Goal: Transaction & Acquisition: Purchase product/service

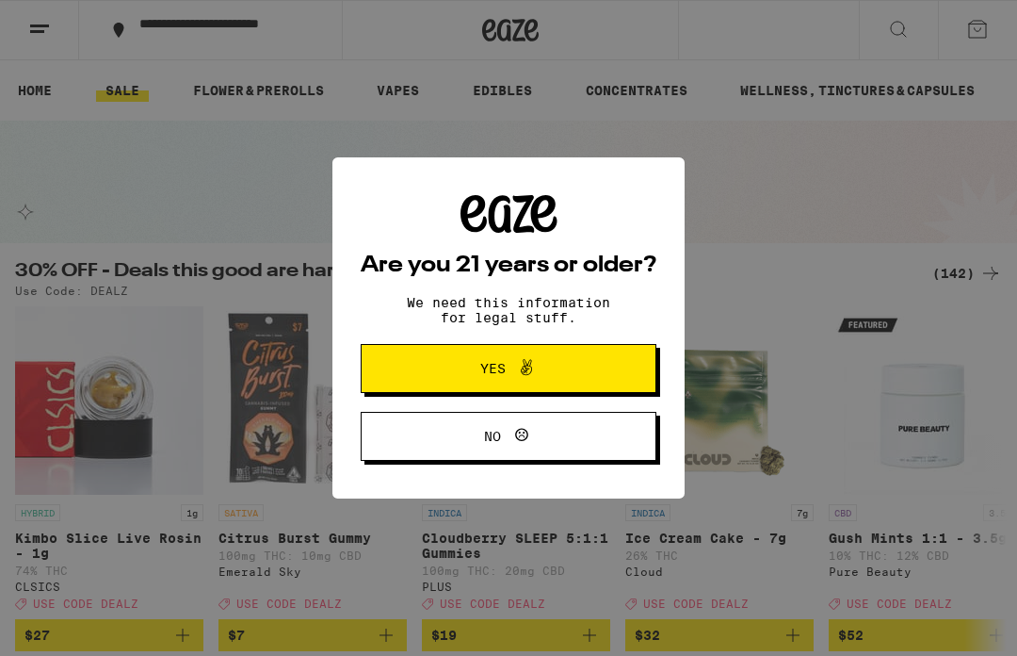
click at [545, 365] on span "Yes" at bounding box center [508, 368] width 143 height 24
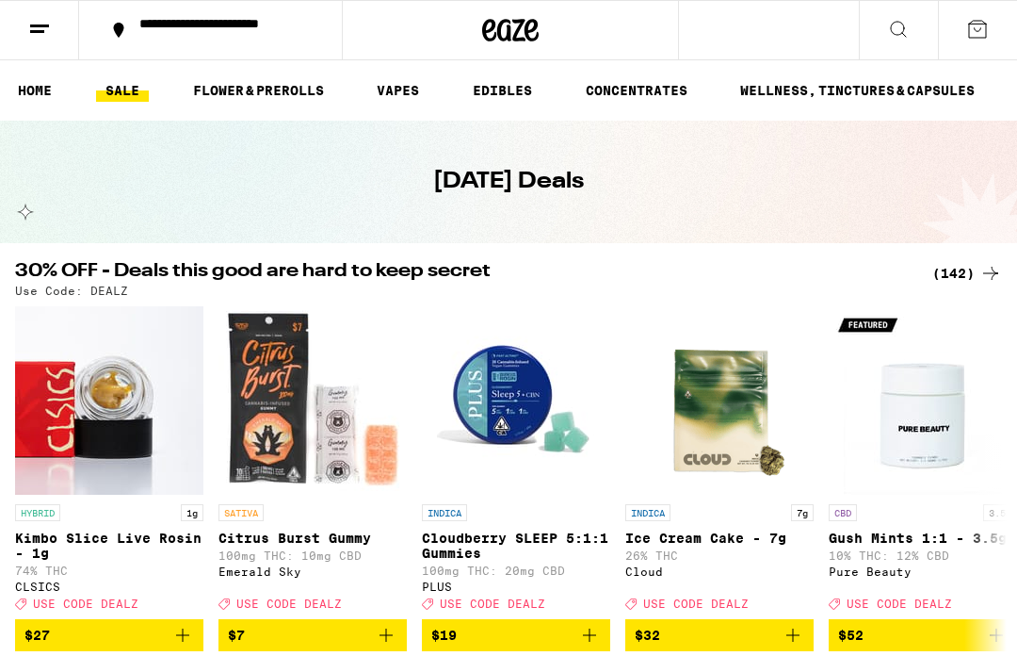
click at [184, 27] on div "**********" at bounding box center [222, 30] width 184 height 26
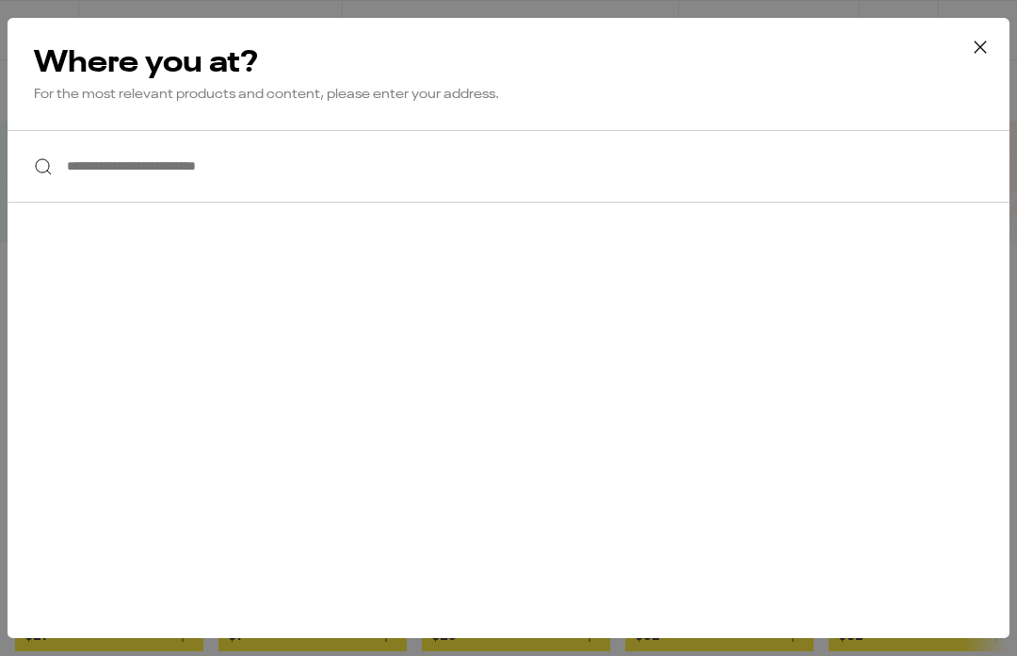
click at [121, 158] on input "**********" at bounding box center [509, 166] width 1002 height 73
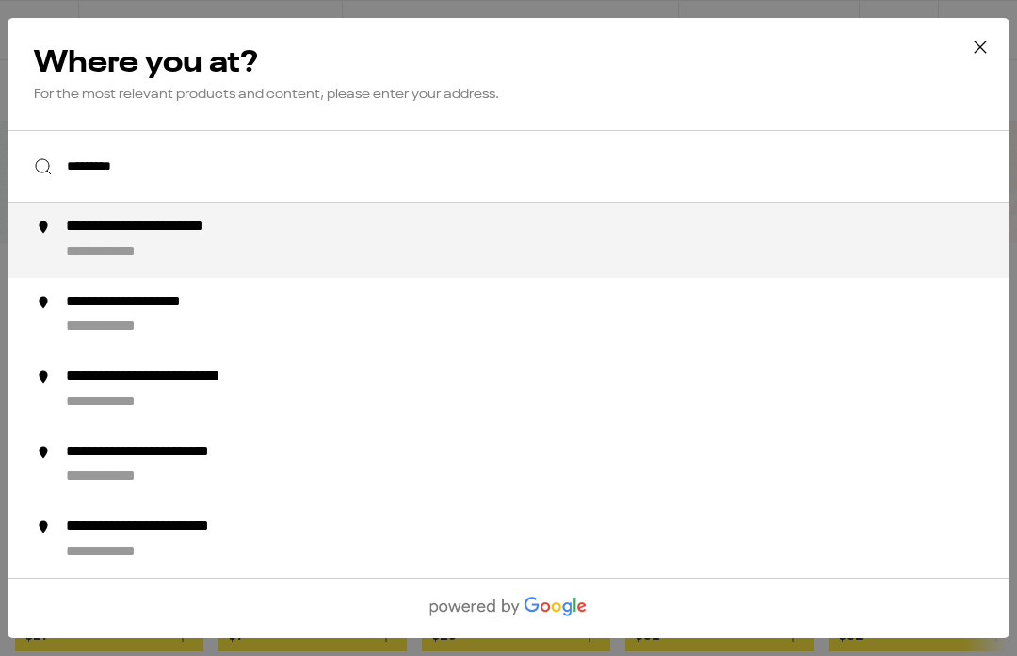
click at [195, 247] on div "**********" at bounding box center [546, 240] width 961 height 45
type input "**********"
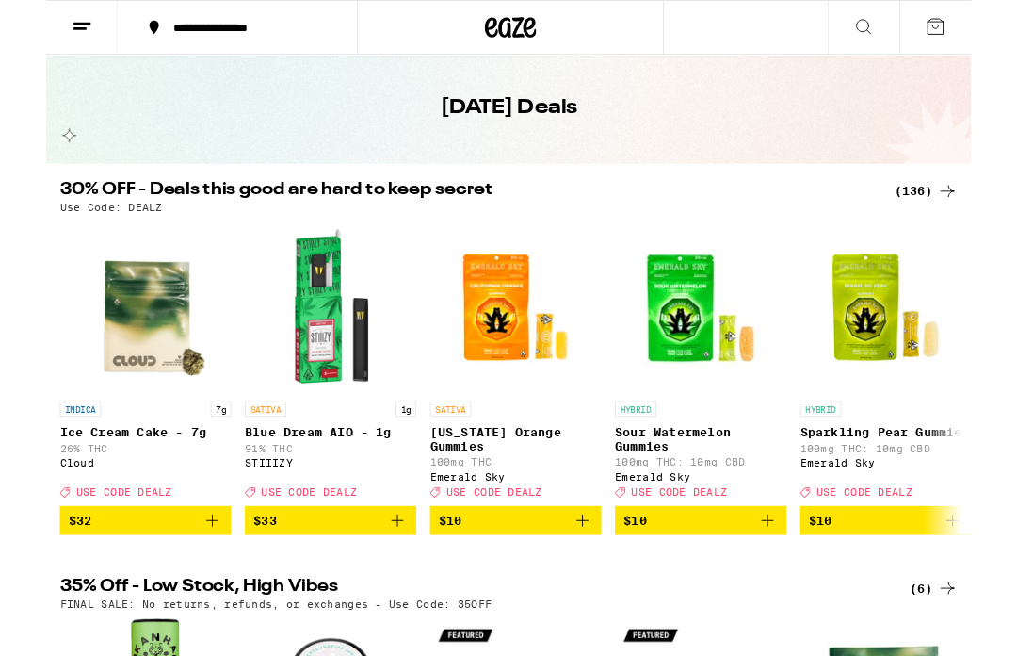
scroll to position [99, 0]
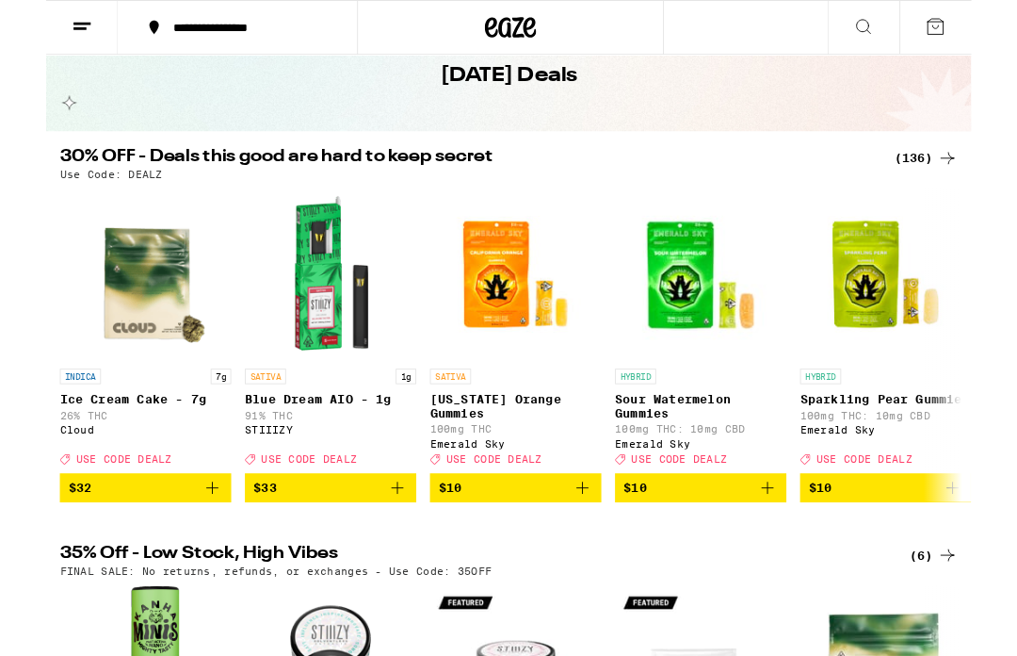
click at [558, 547] on span "$10" at bounding box center [516, 536] width 170 height 23
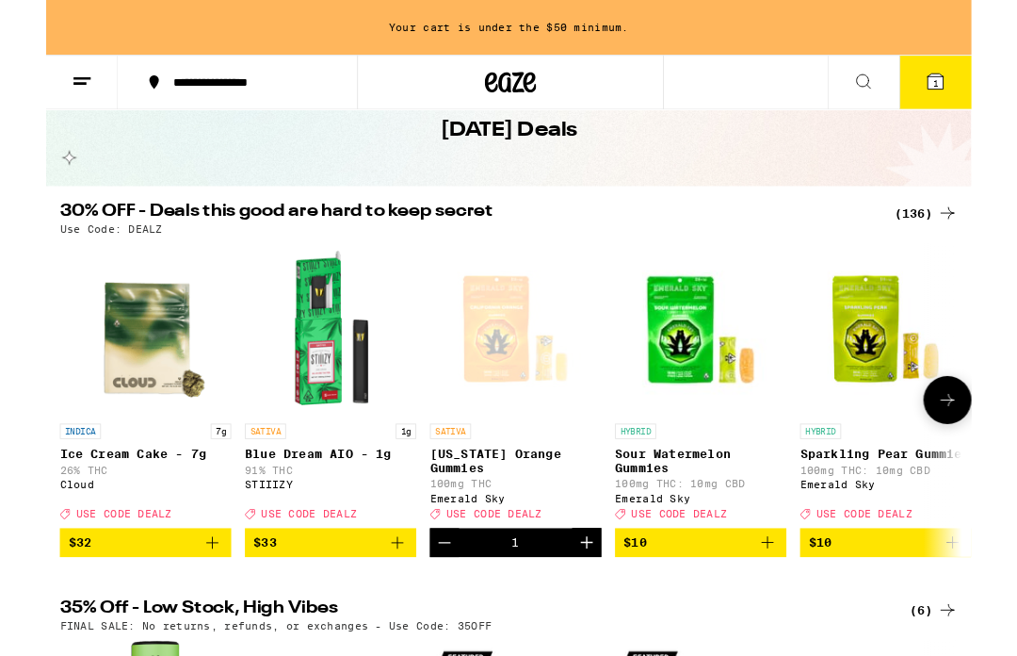
scroll to position [0, 0]
click at [783, 607] on icon "Add to bag" at bounding box center [793, 596] width 23 height 23
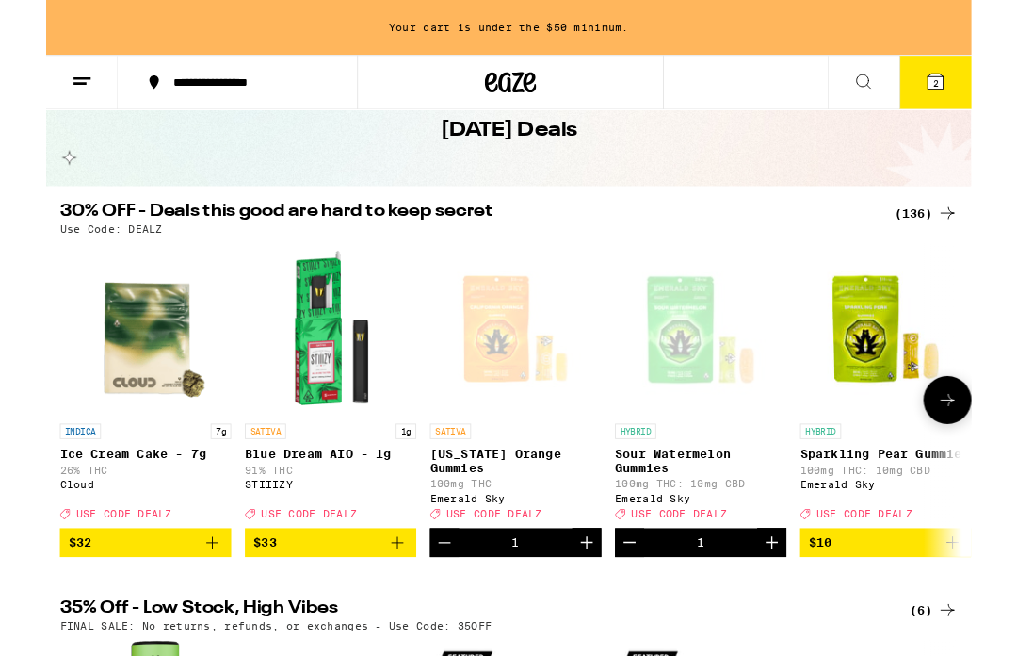
click at [888, 607] on span "$10" at bounding box center [923, 596] width 170 height 23
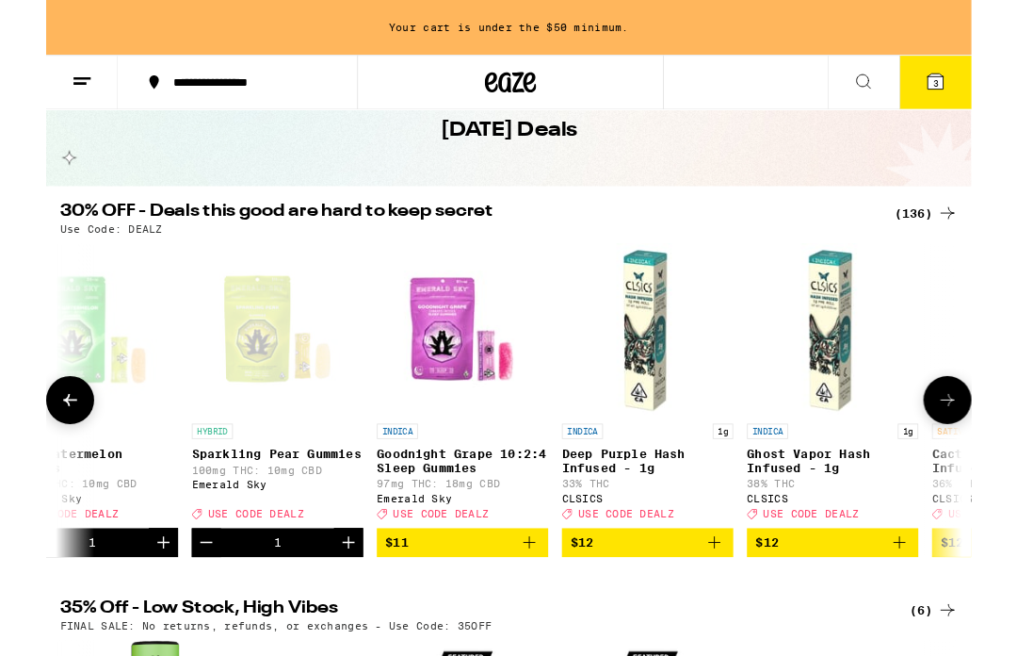
scroll to position [0, 674]
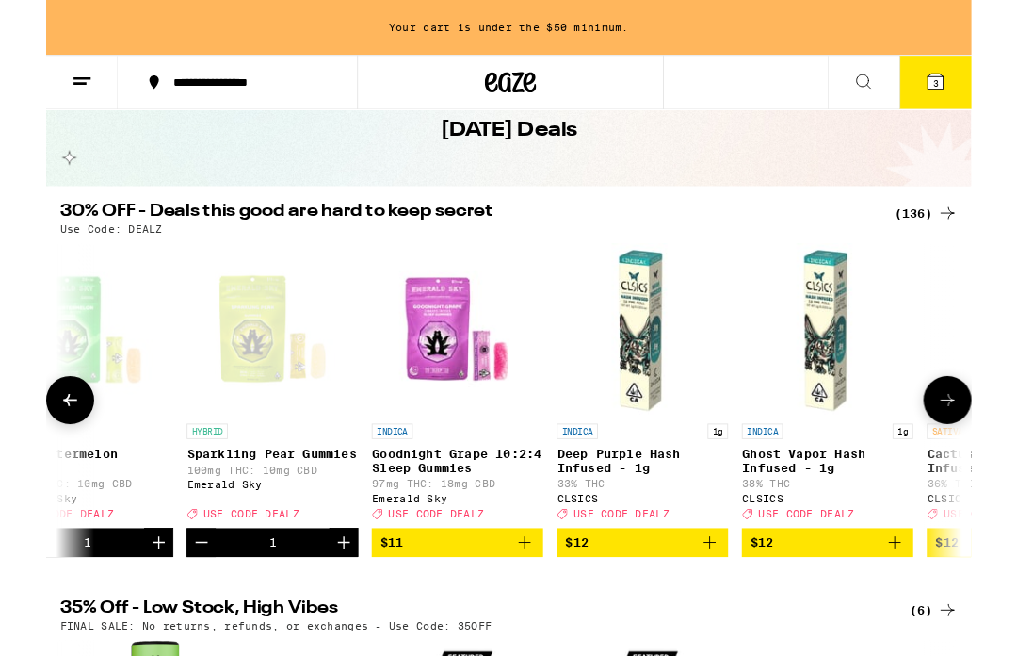
click at [474, 607] on span "$11" at bounding box center [452, 596] width 170 height 23
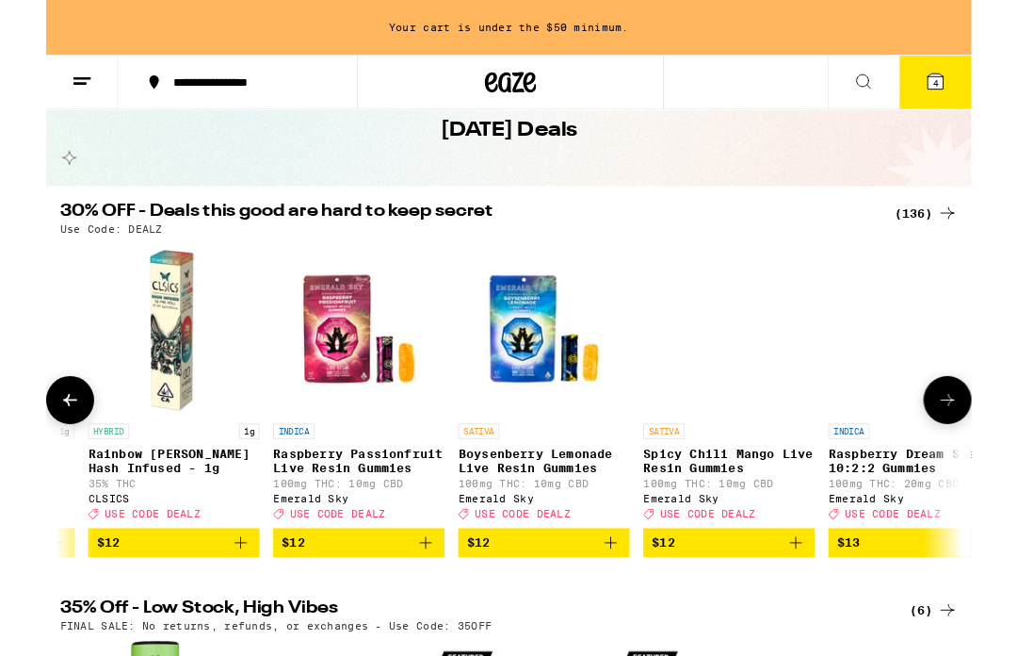
scroll to position [0, 2004]
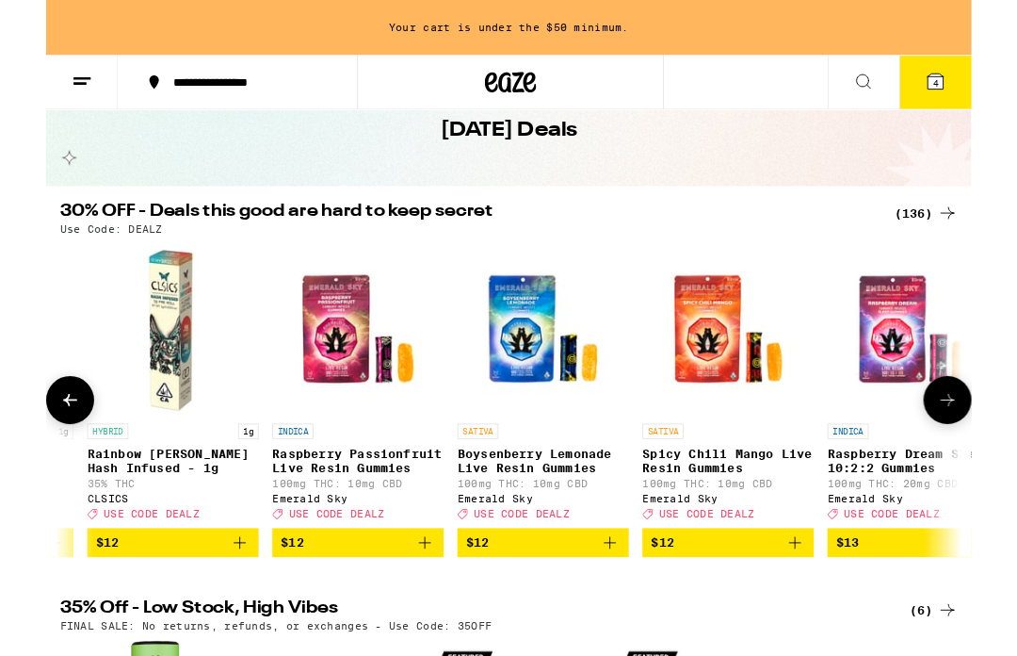
click at [558, 571] on span "USE CODE DEALZ" at bounding box center [522, 565] width 105 height 12
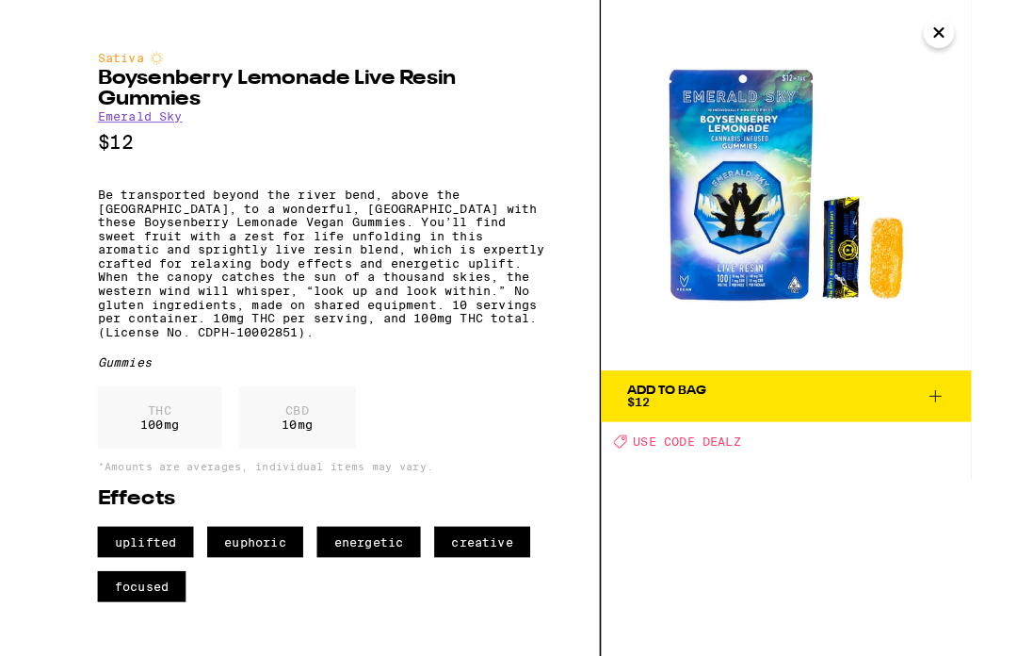
click at [962, 435] on span "Add To Bag $12" at bounding box center [814, 435] width 350 height 26
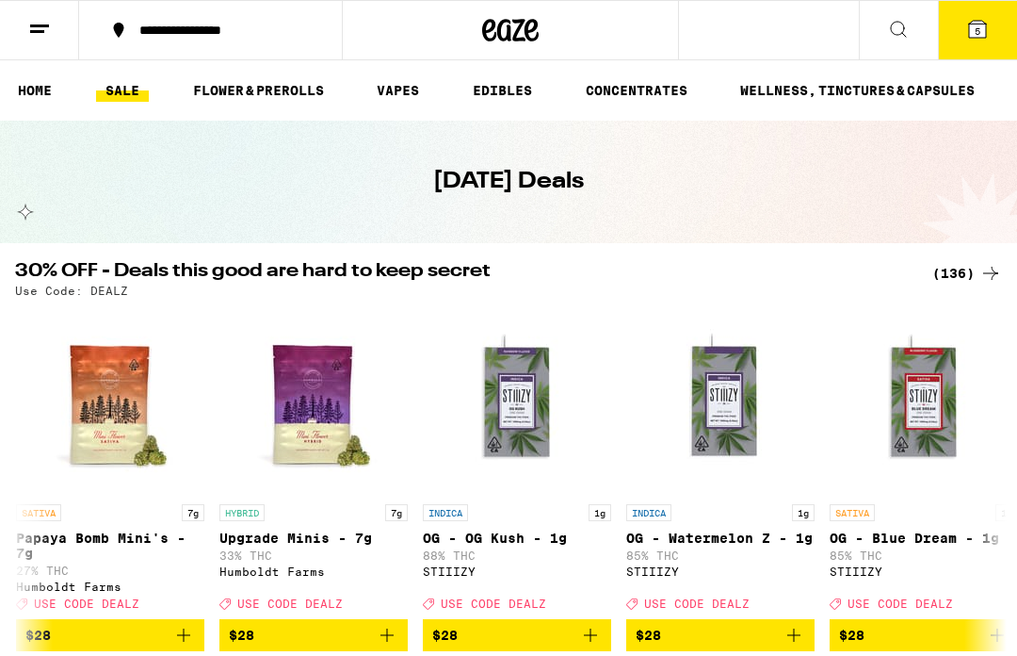
click at [508, 84] on link "EDIBLES" at bounding box center [502, 90] width 78 height 23
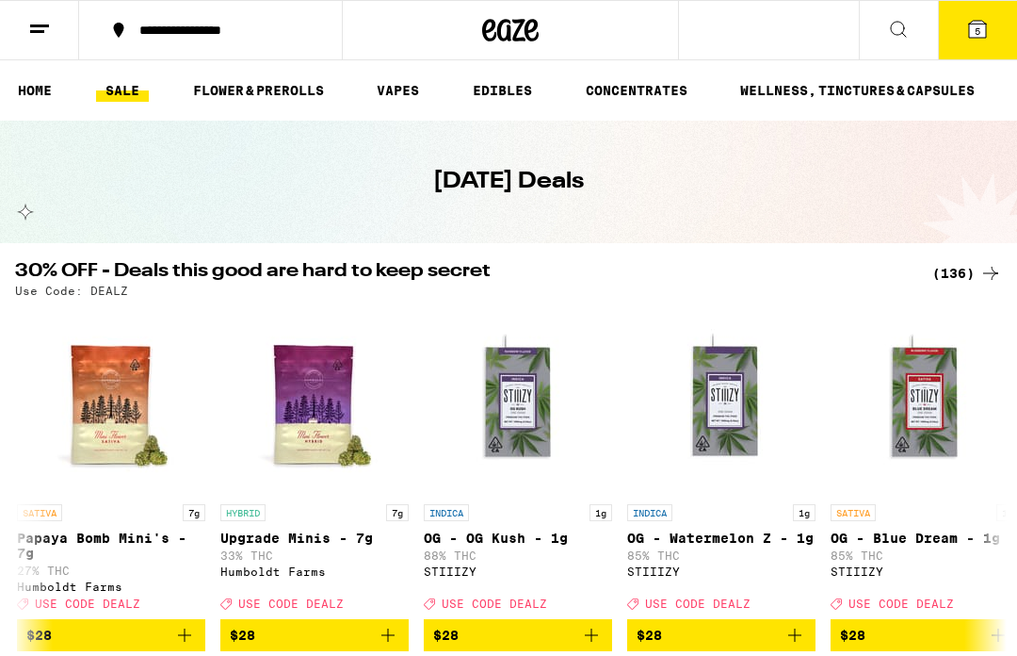
scroll to position [0, 11593]
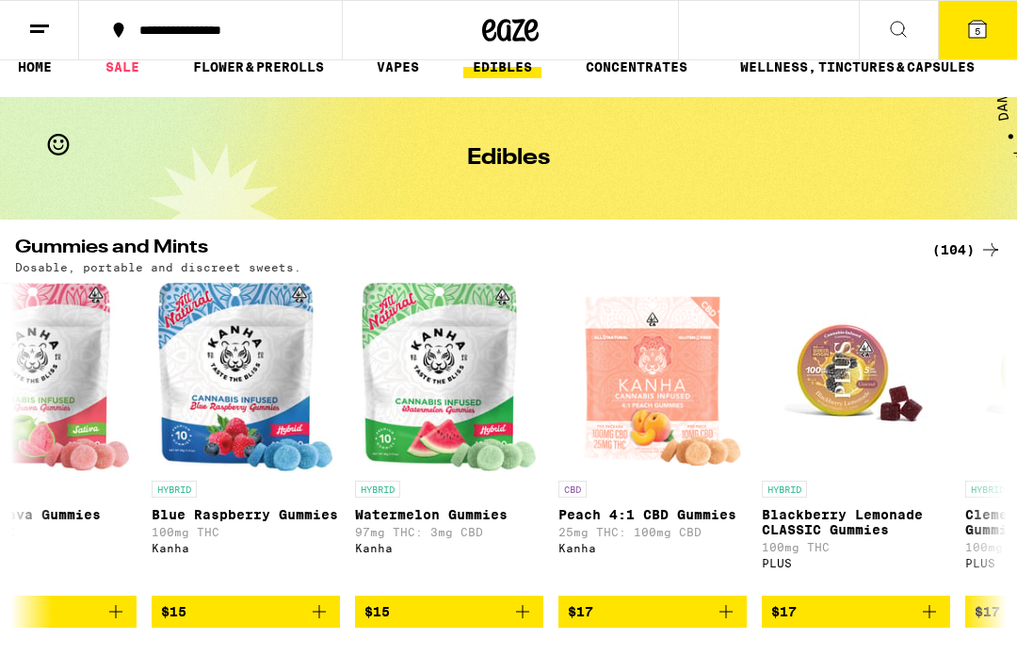
scroll to position [0, 6374]
click at [525, 621] on icon "Add to bag" at bounding box center [521, 611] width 23 height 23
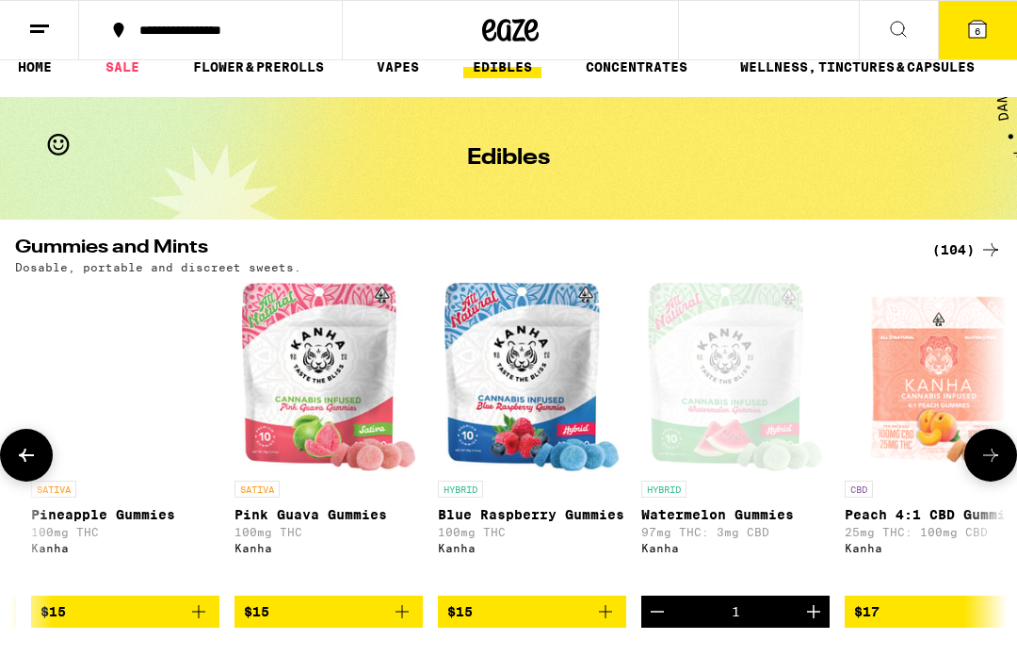
scroll to position [0, 6086]
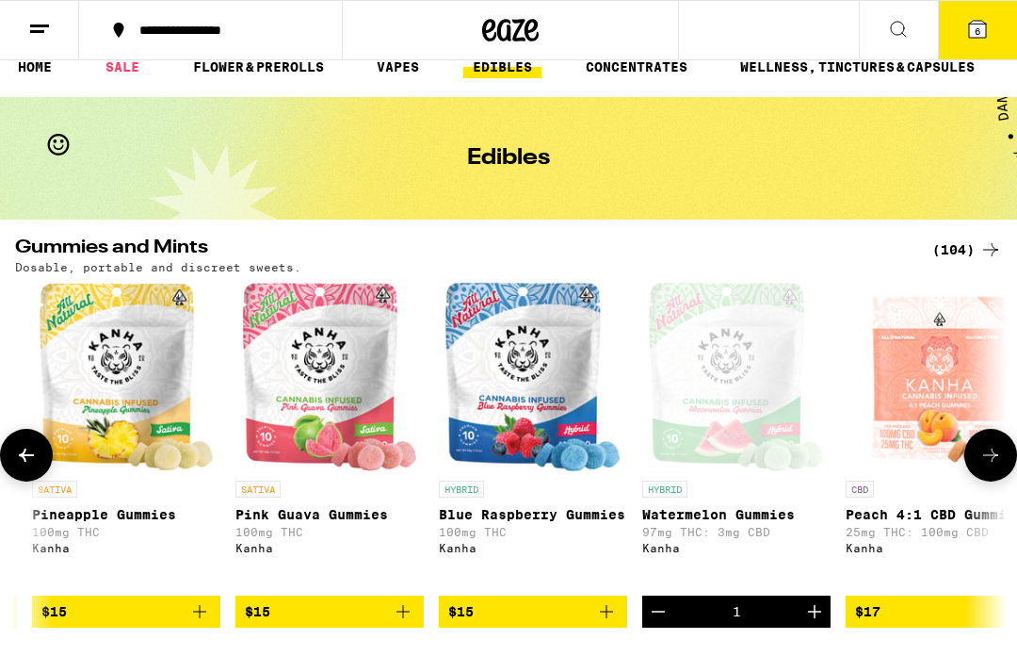
click at [414, 626] on button "$15" at bounding box center [329, 611] width 188 height 32
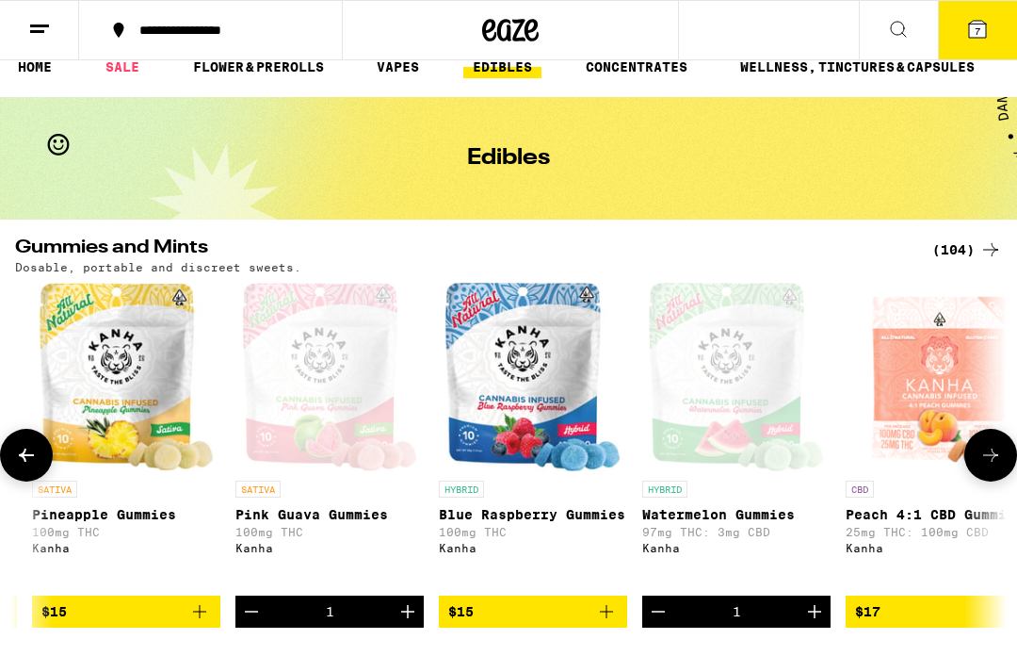
click at [210, 623] on icon "Add to bag" at bounding box center [199, 611] width 23 height 23
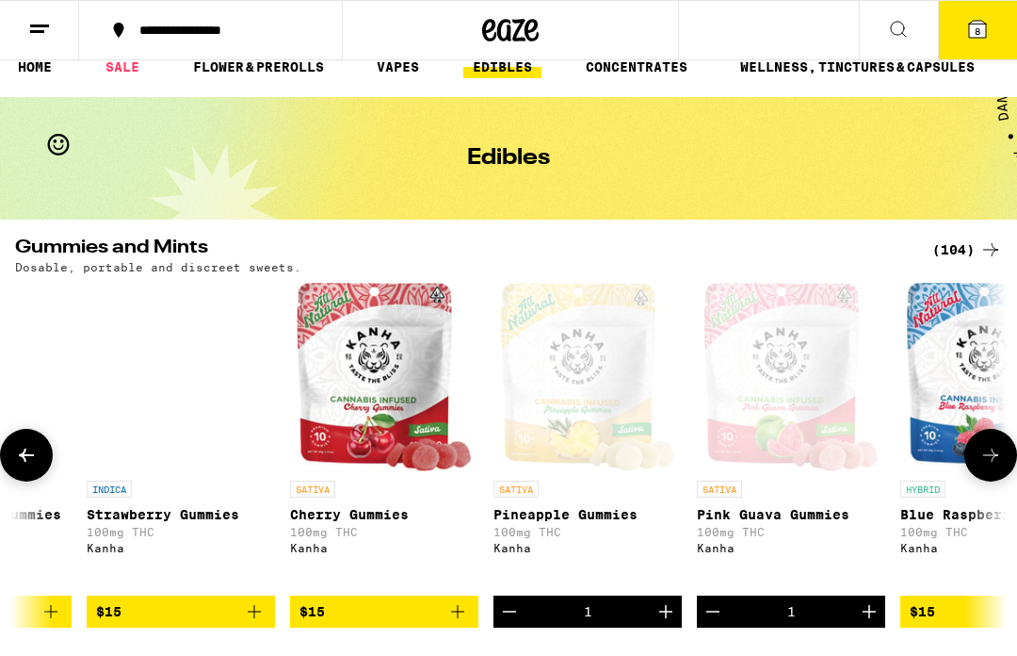
scroll to position [0, 5629]
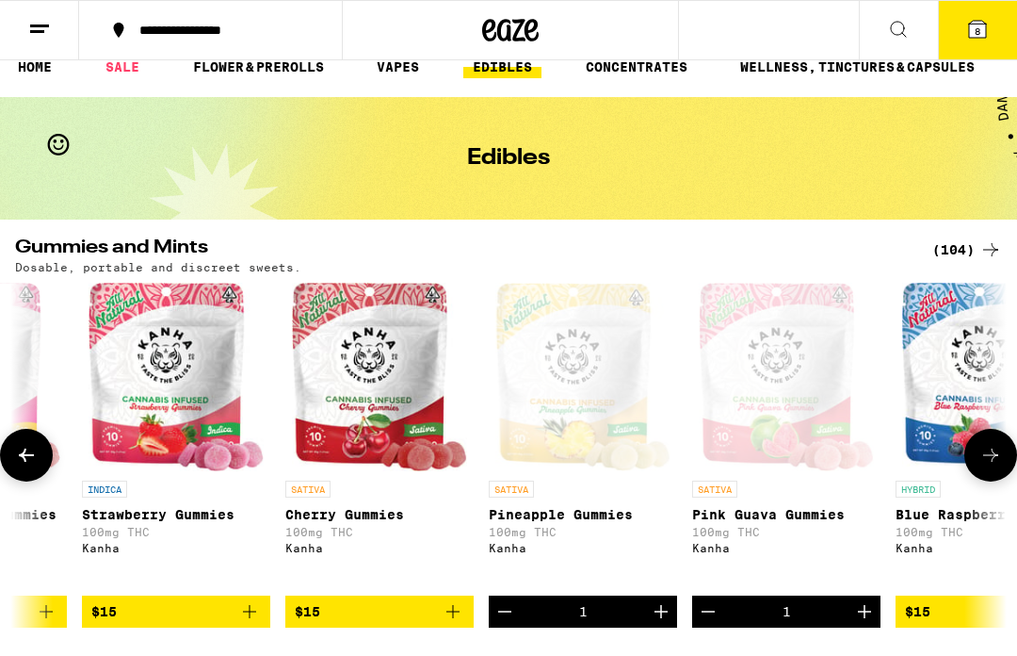
click at [446, 623] on icon "Add to bag" at bounding box center [453, 611] width 23 height 23
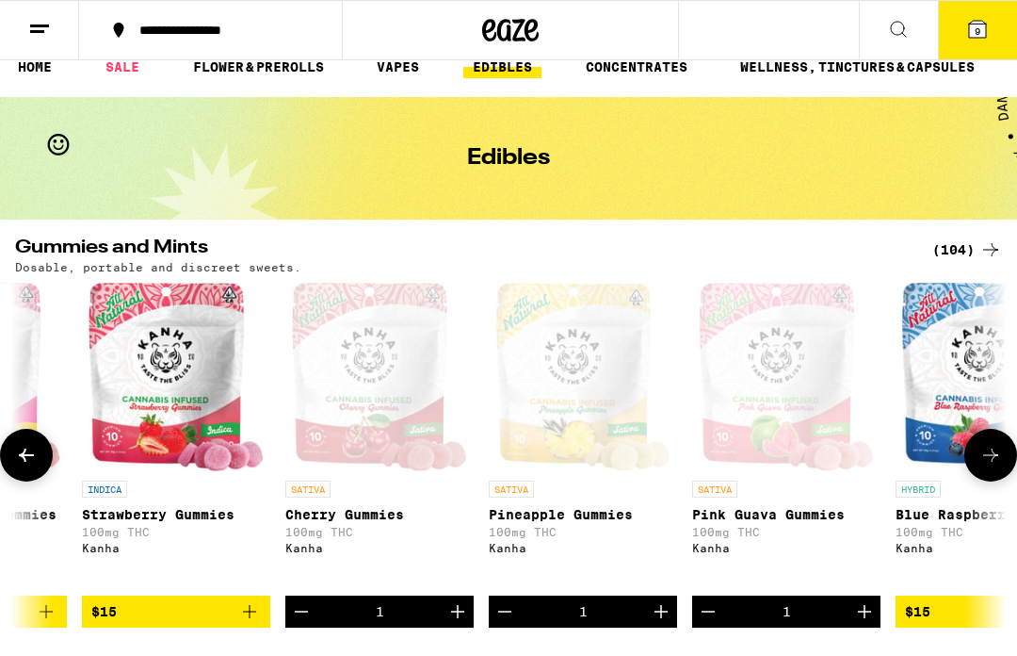
click at [255, 623] on icon "Add to bag" at bounding box center [249, 611] width 23 height 23
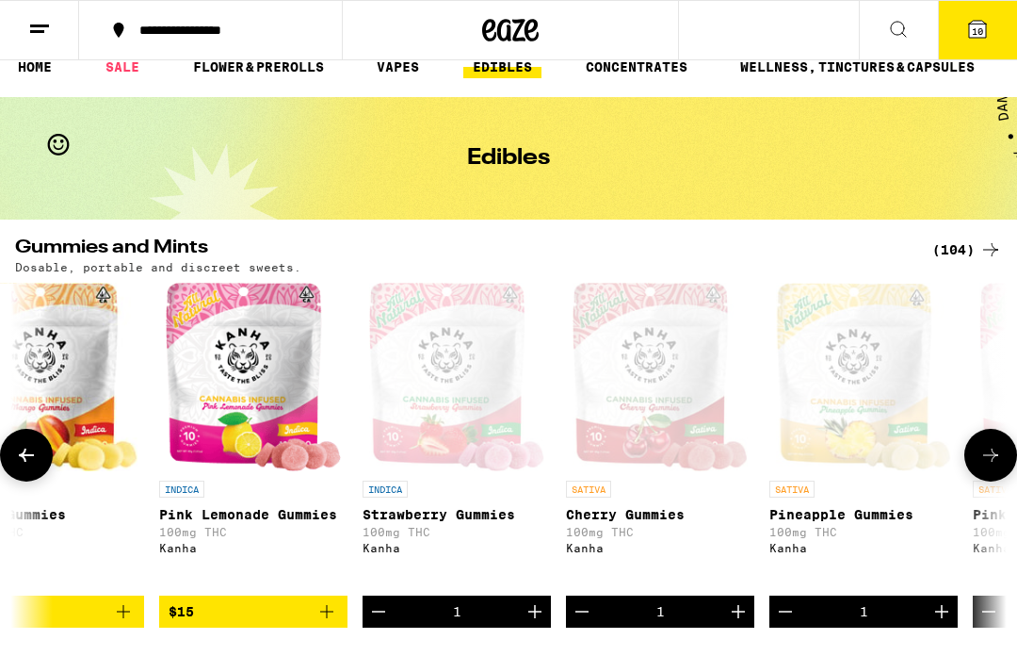
scroll to position [0, 5348]
click at [291, 623] on span "$15" at bounding box center [255, 611] width 170 height 23
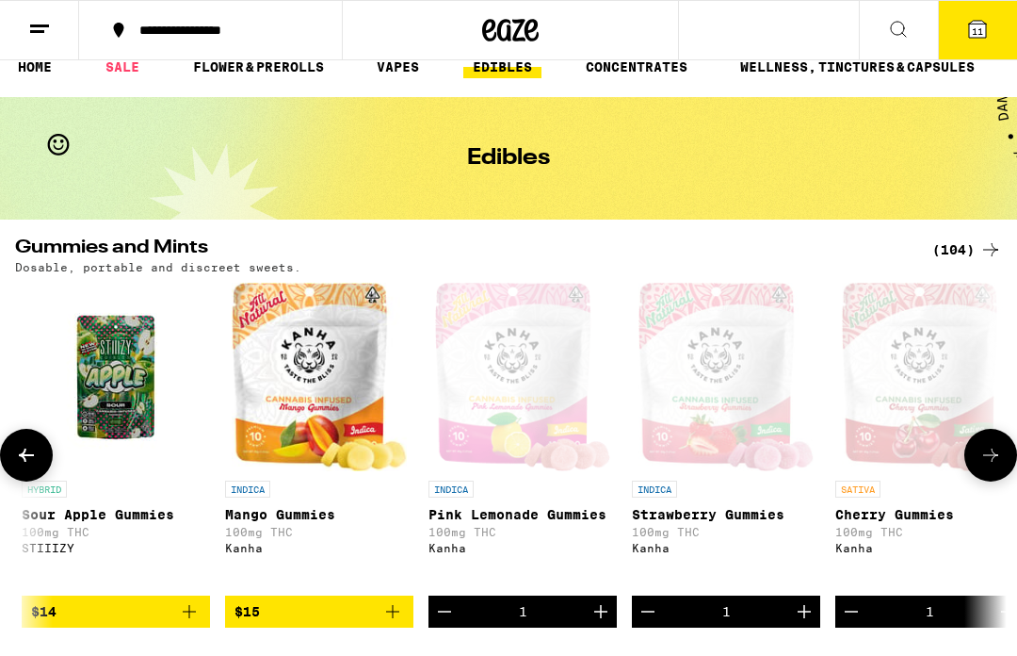
scroll to position [0, 0]
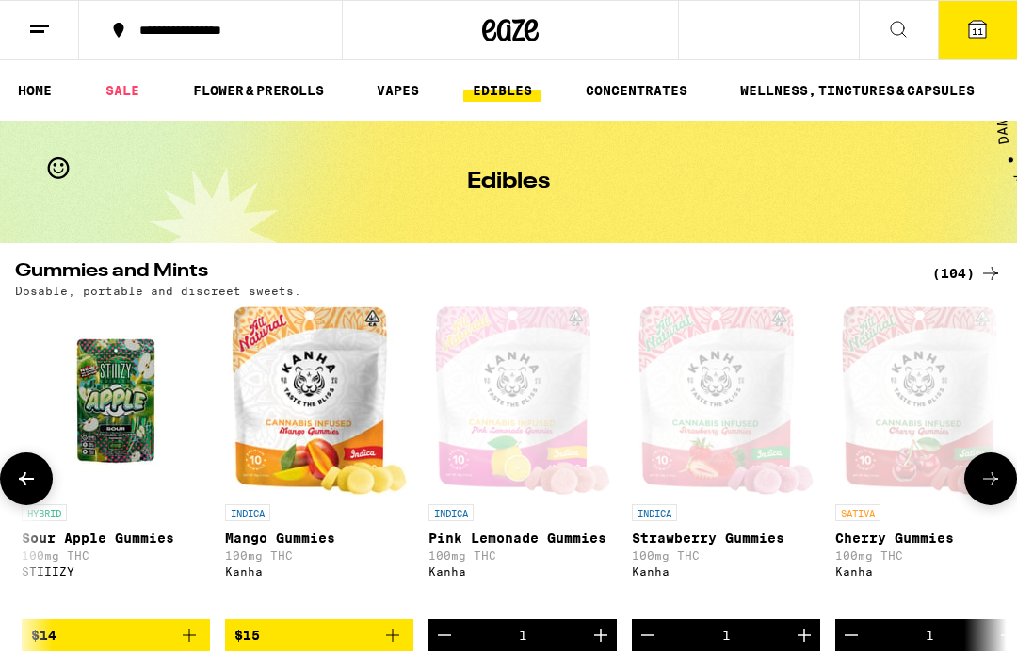
click at [996, 34] on button "11" at bounding box center [977, 30] width 79 height 58
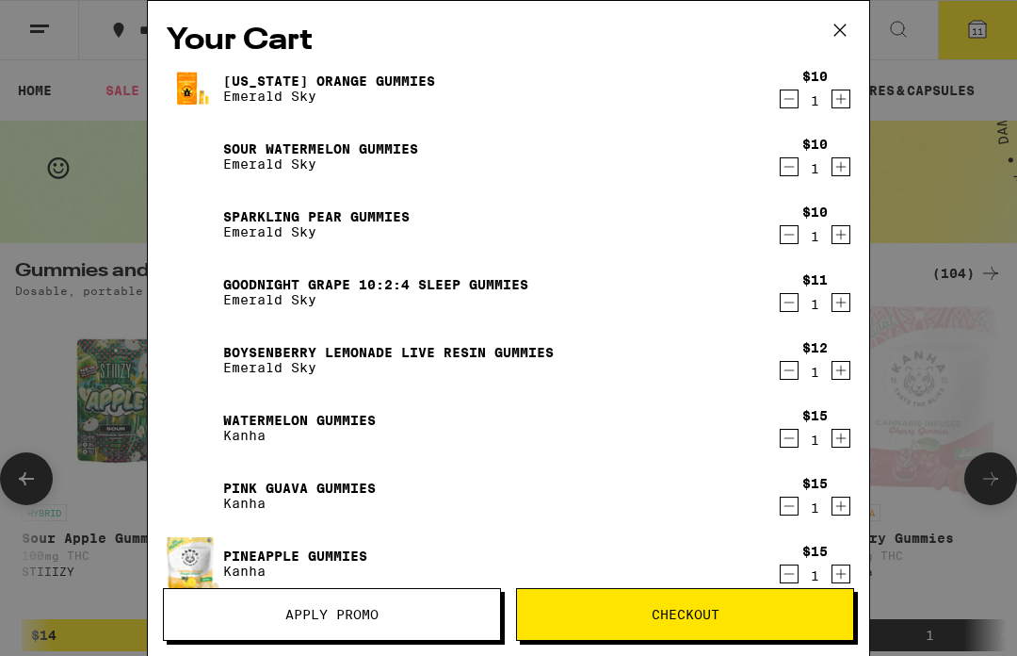
click at [401, 87] on link "[US_STATE] Orange Gummies" at bounding box center [329, 80] width 212 height 15
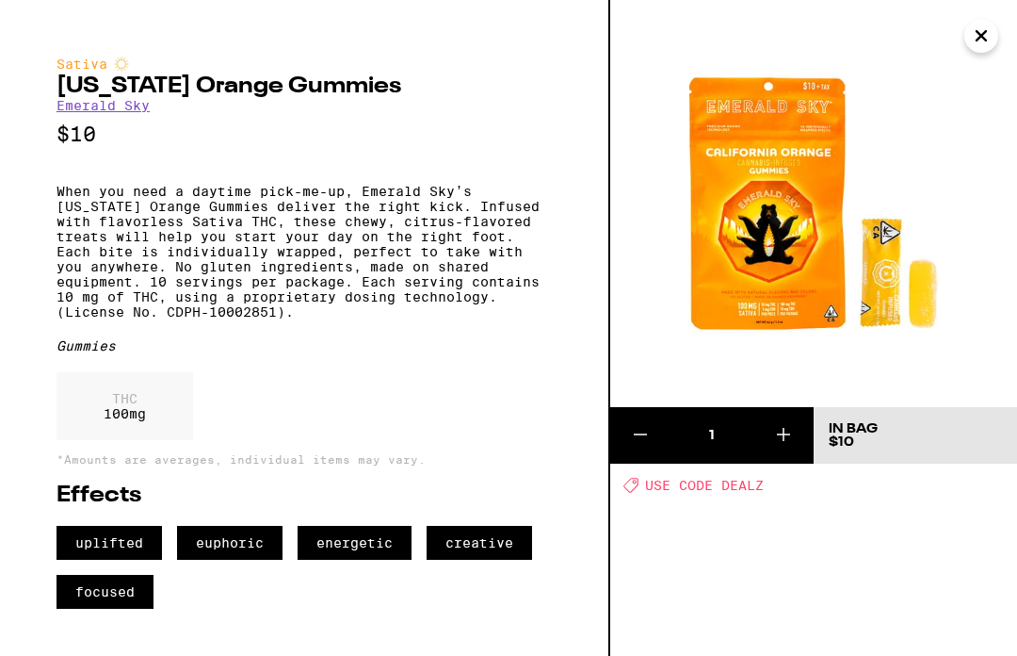
click at [986, 40] on icon "Close" at bounding box center [981, 35] width 9 height 9
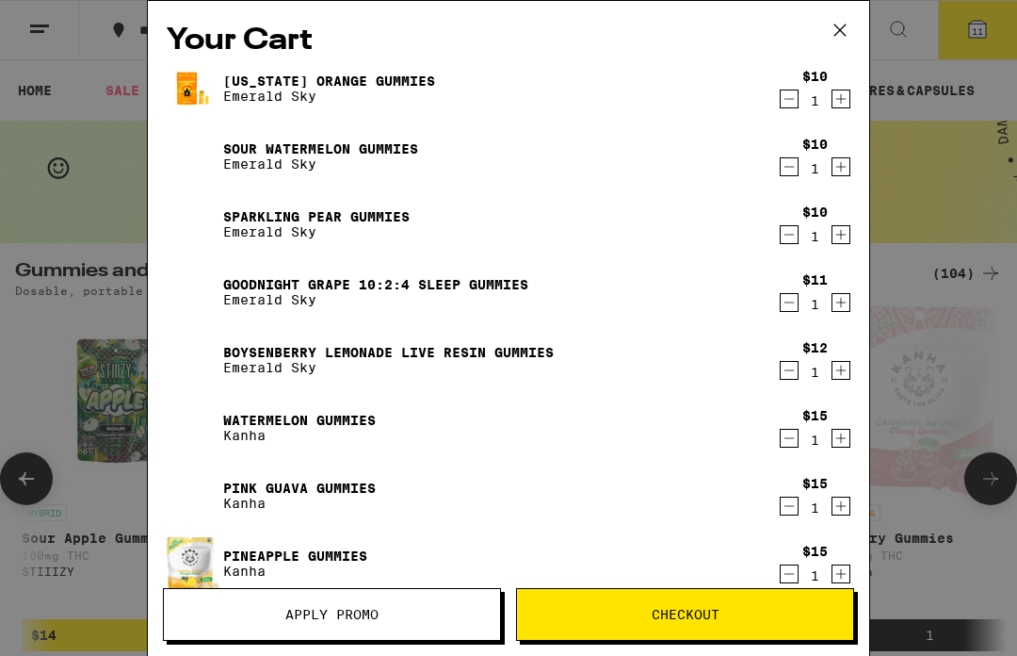
click at [373, 612] on span "Apply Promo" at bounding box center [331, 613] width 93 height 13
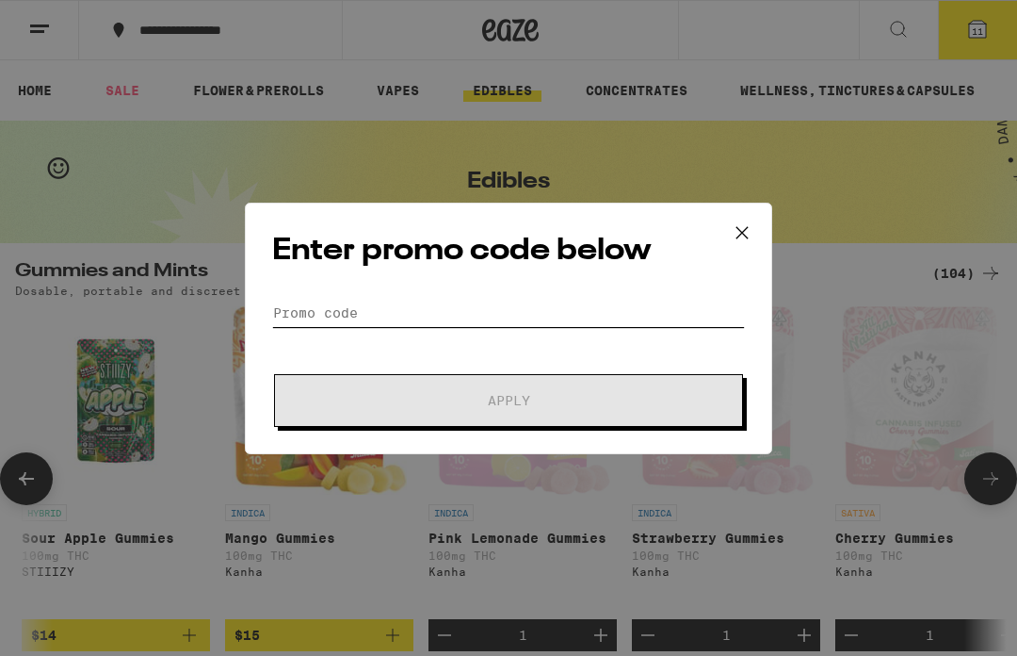
click at [304, 316] on input "Promo Code" at bounding box center [508, 313] width 473 height 28
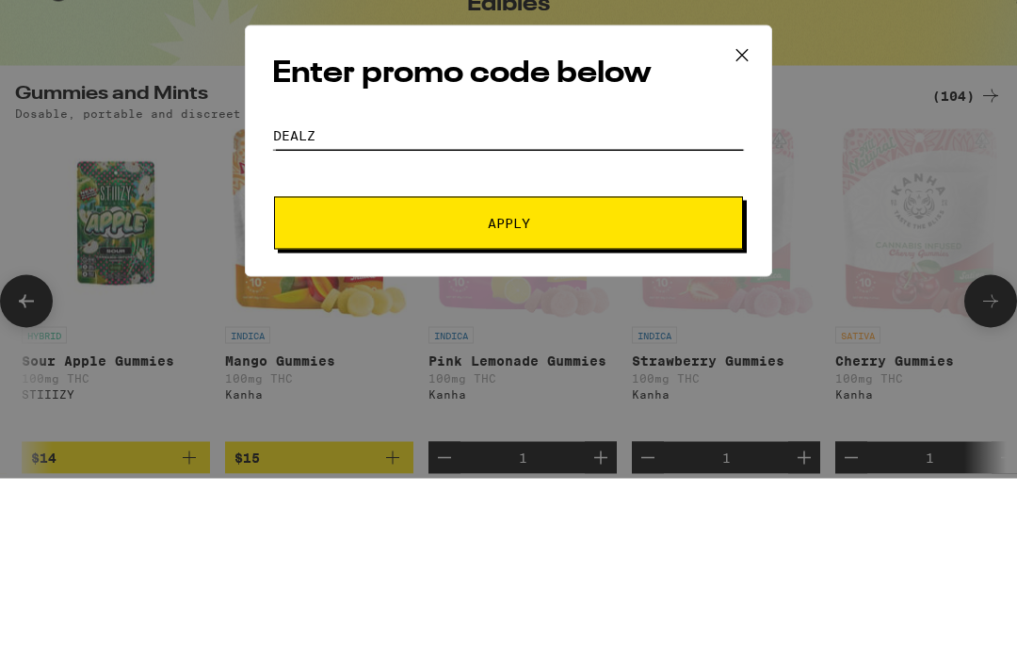
type input "DEALZ"
click at [525, 374] on button "Apply" at bounding box center [508, 400] width 469 height 53
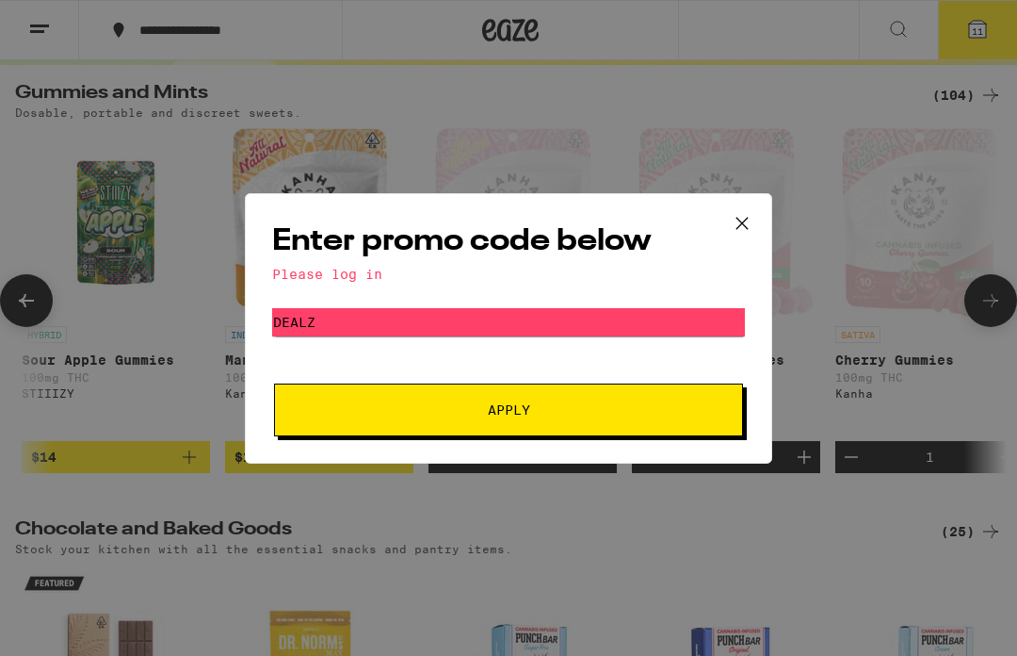
click at [556, 412] on span "Apply" at bounding box center [508, 409] width 339 height 13
click at [365, 273] on div "Please log in" at bounding box center [508, 274] width 473 height 15
click at [332, 270] on div "Please log in" at bounding box center [508, 274] width 473 height 15
click at [747, 215] on icon at bounding box center [742, 223] width 28 height 28
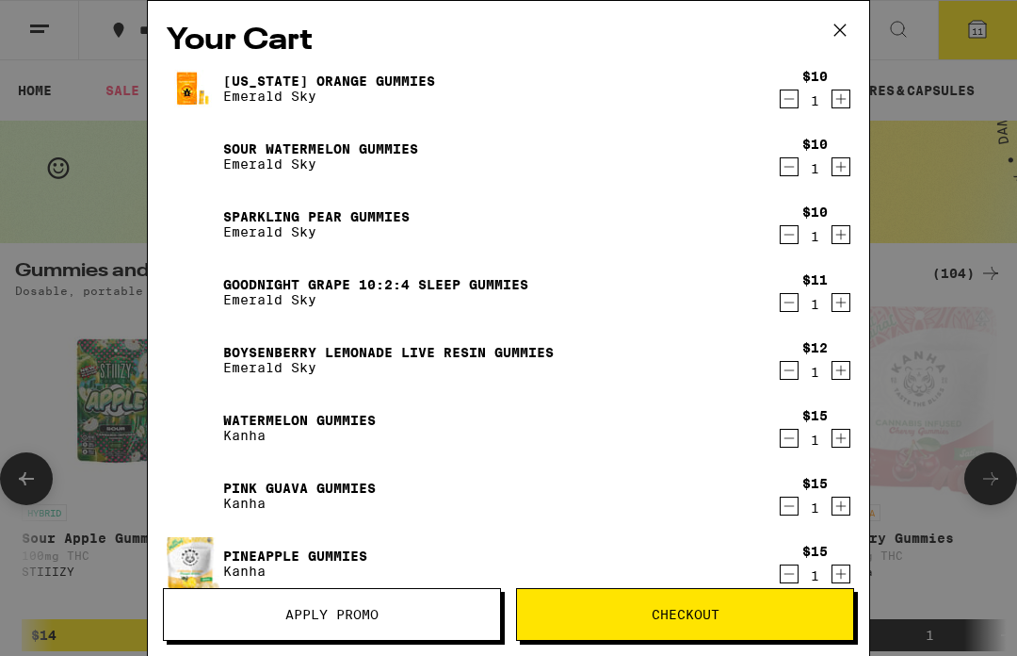
click at [1008, 208] on div "Your Cart [US_STATE] Orange Gummies Emerald Sky $10 1 Sour Watermelon Gummies E…" at bounding box center [508, 328] width 1017 height 656
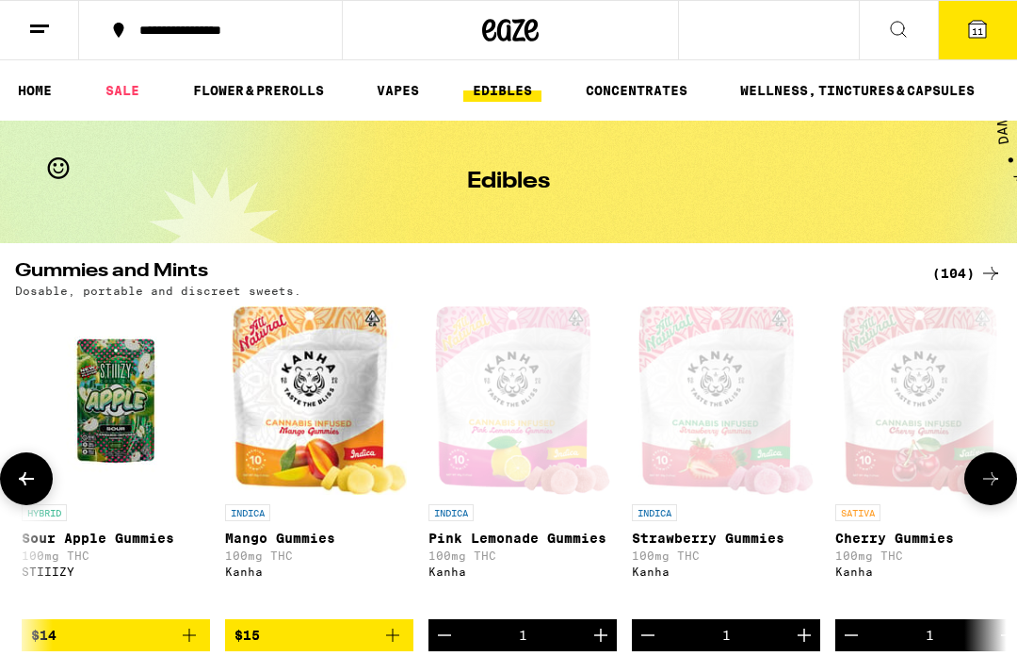
click at [46, 25] on line at bounding box center [39, 25] width 19 height 0
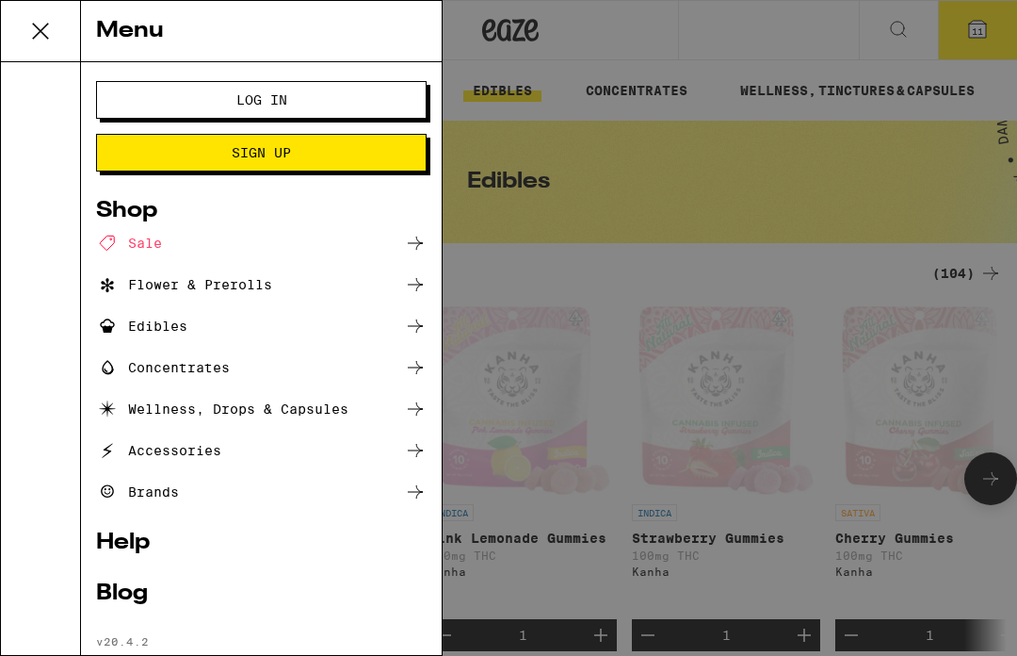
click at [303, 89] on button "Log In" at bounding box center [261, 100] width 331 height 38
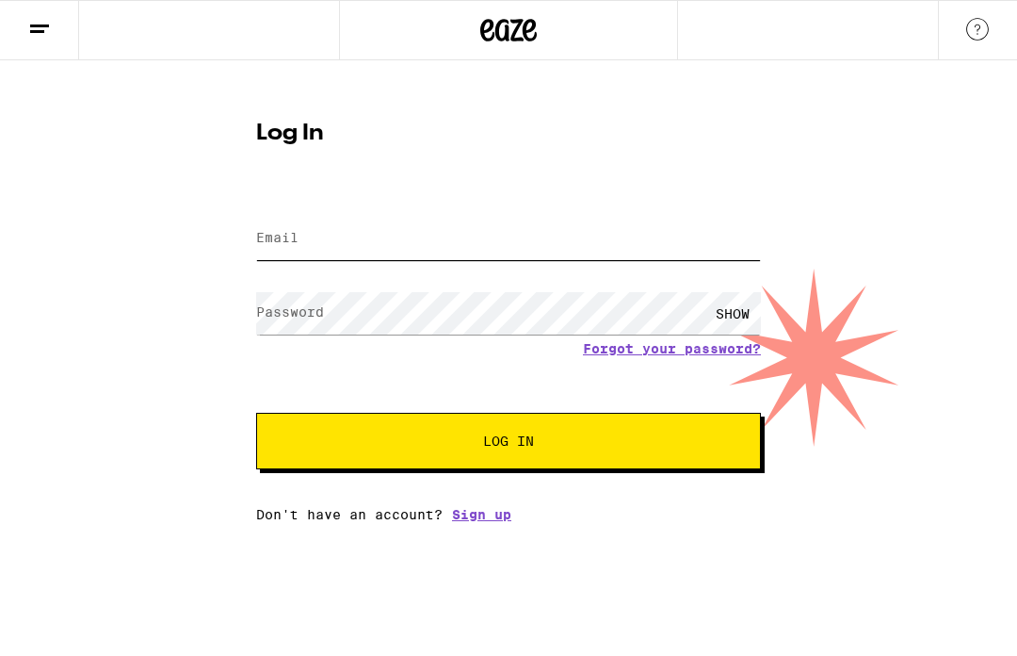
click at [307, 243] on input "Email" at bounding box center [508, 239] width 505 height 42
type input "[EMAIL_ADDRESS][DOMAIN_NAME]"
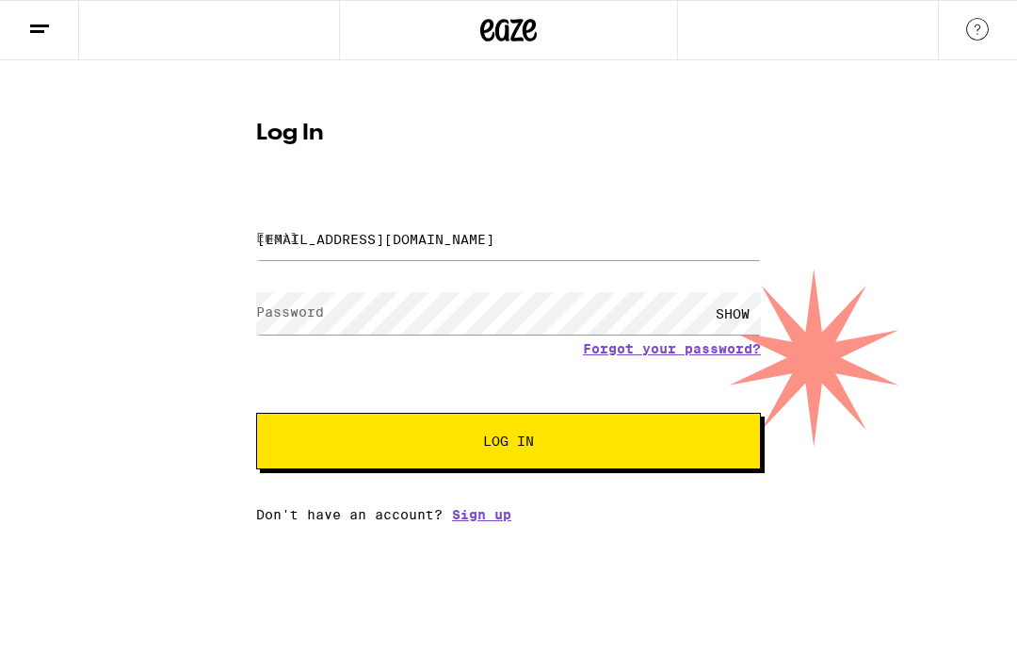
click at [509, 444] on button "Log In" at bounding box center [508, 441] width 505 height 57
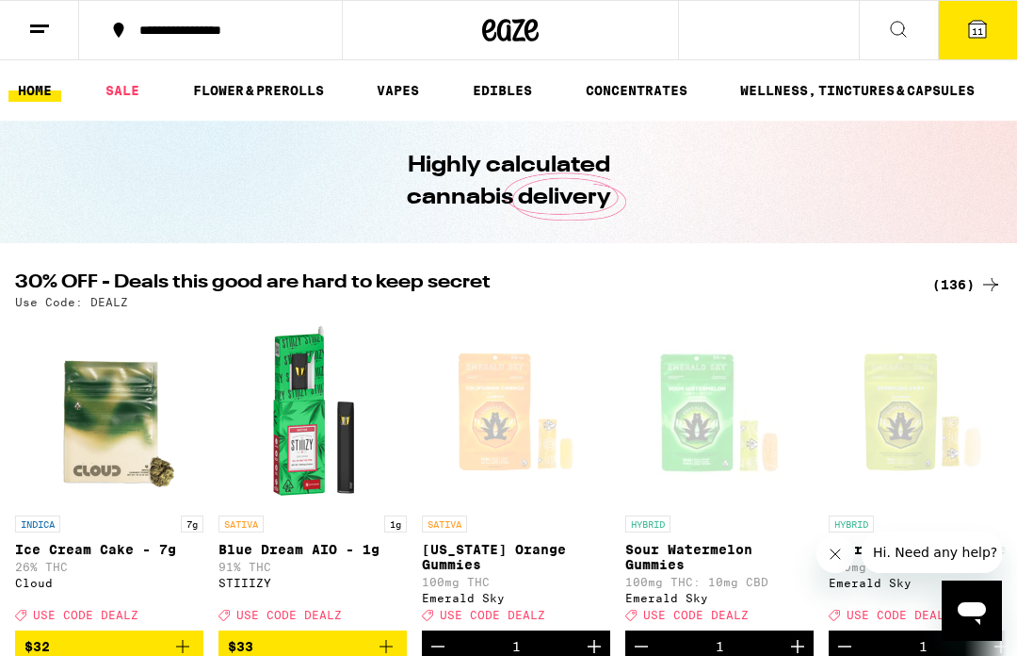
click at [991, 37] on button "11" at bounding box center [977, 30] width 79 height 58
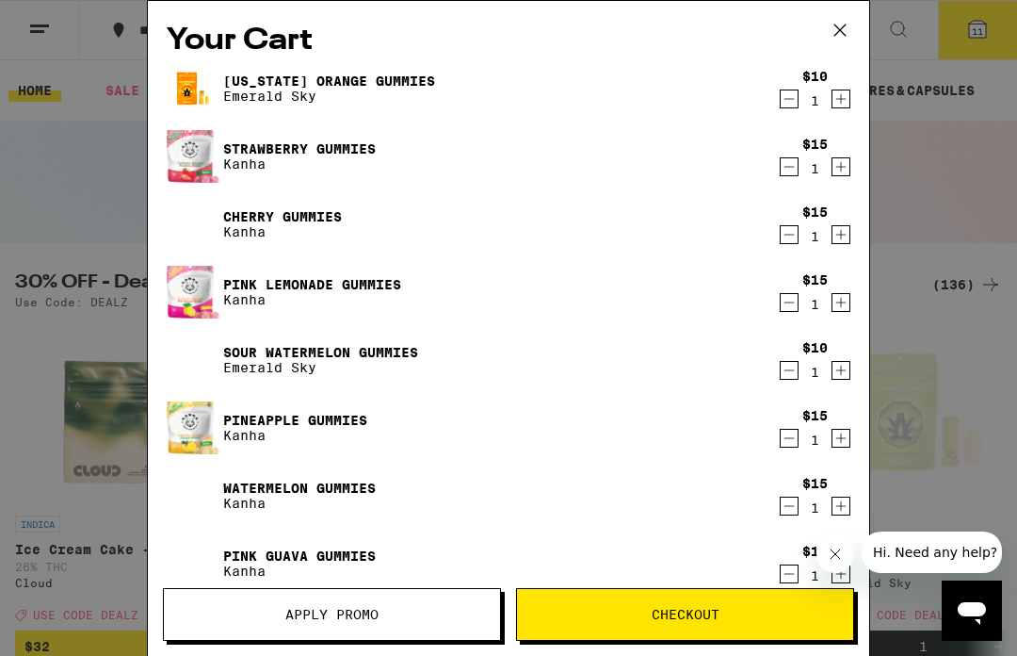
click at [361, 609] on span "Apply Promo" at bounding box center [331, 613] width 93 height 13
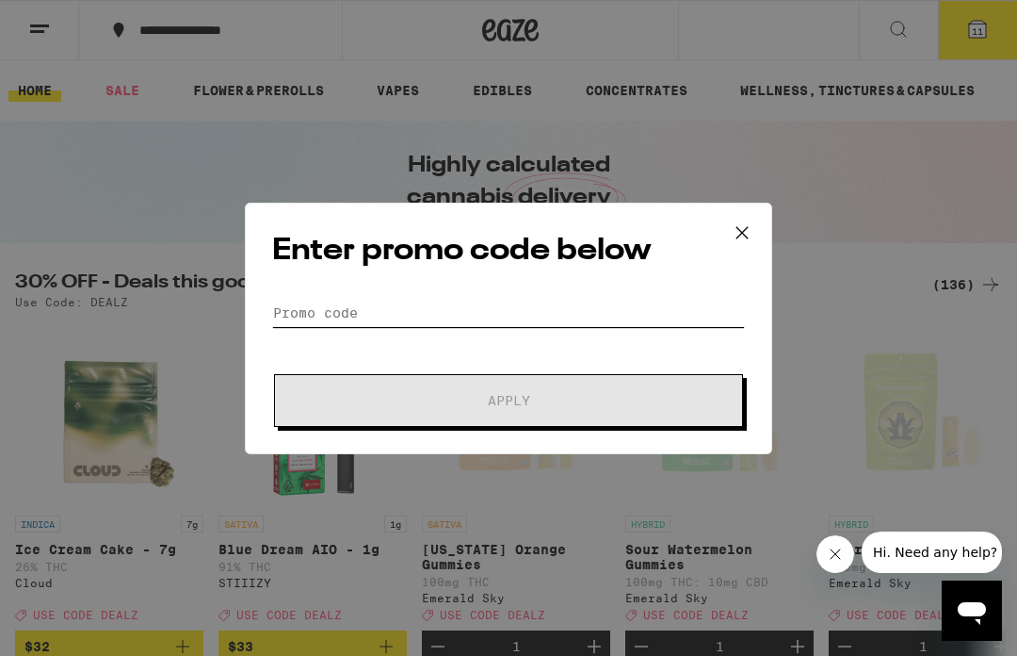
click at [315, 302] on input "Promo Code" at bounding box center [508, 313] width 473 height 28
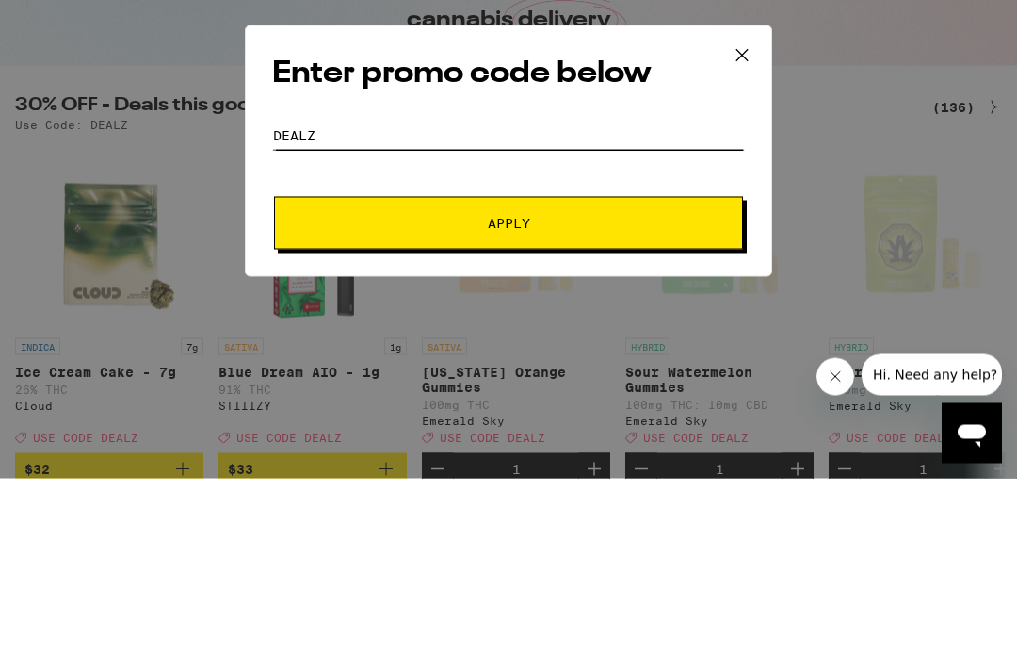
type input "DEALZ"
click at [542, 374] on button "Apply" at bounding box center [508, 400] width 469 height 53
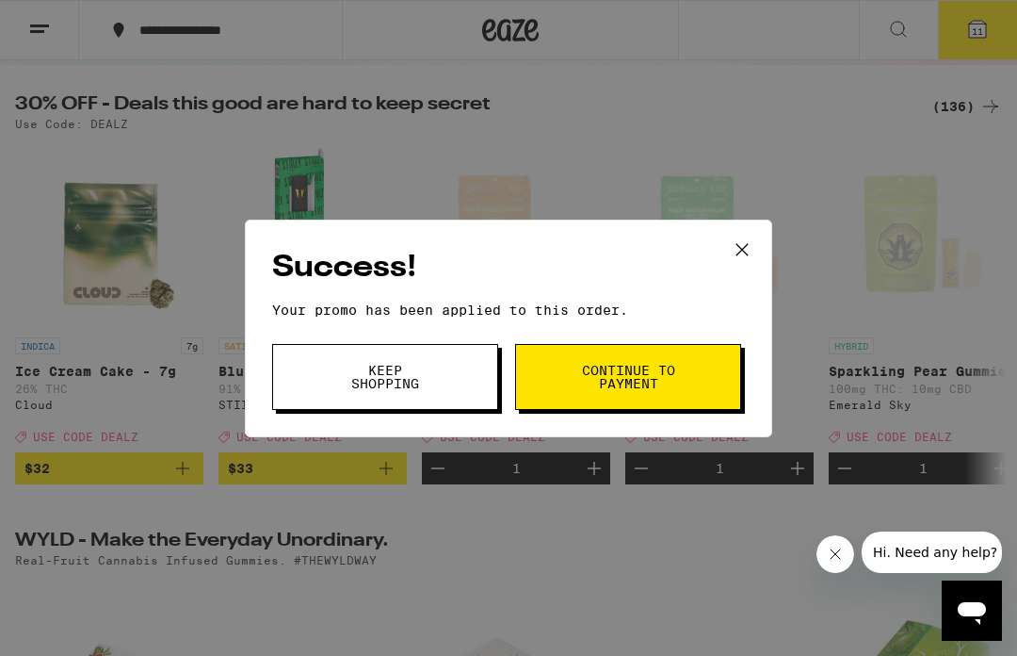
click at [446, 374] on button "Keep Shopping" at bounding box center [385, 377] width 226 height 66
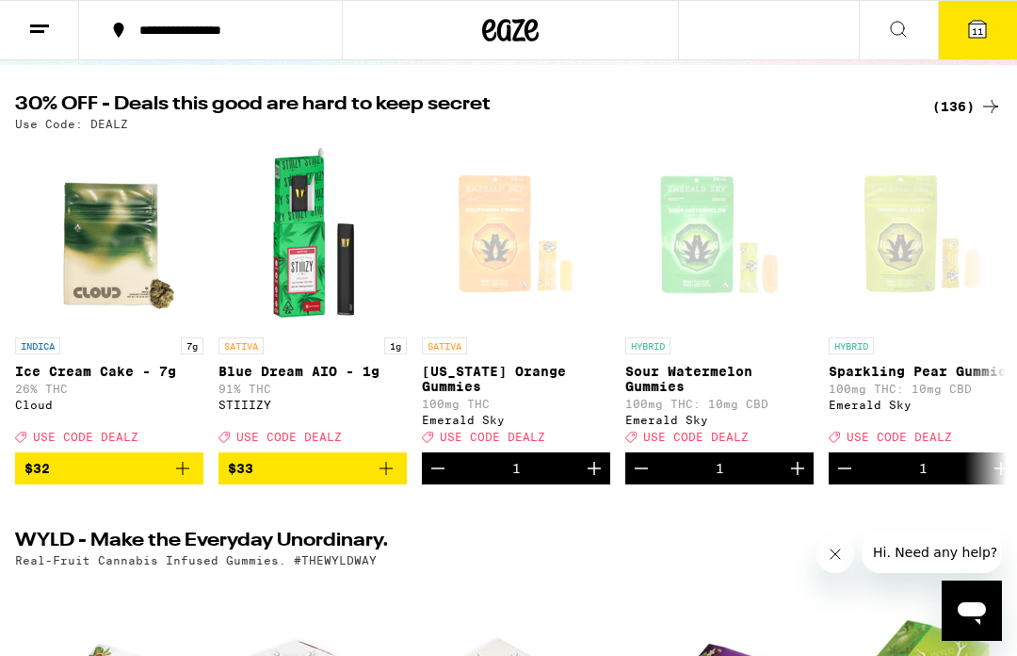
click at [988, 42] on button "11" at bounding box center [977, 30] width 79 height 58
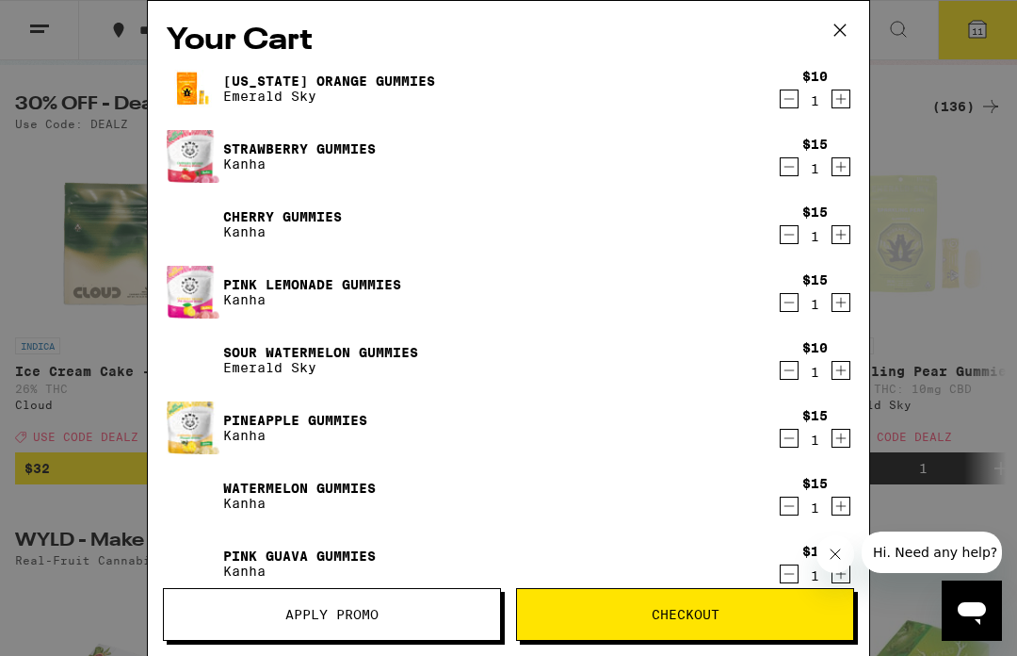
click at [664, 608] on span "Checkout" at bounding box center [686, 613] width 68 height 13
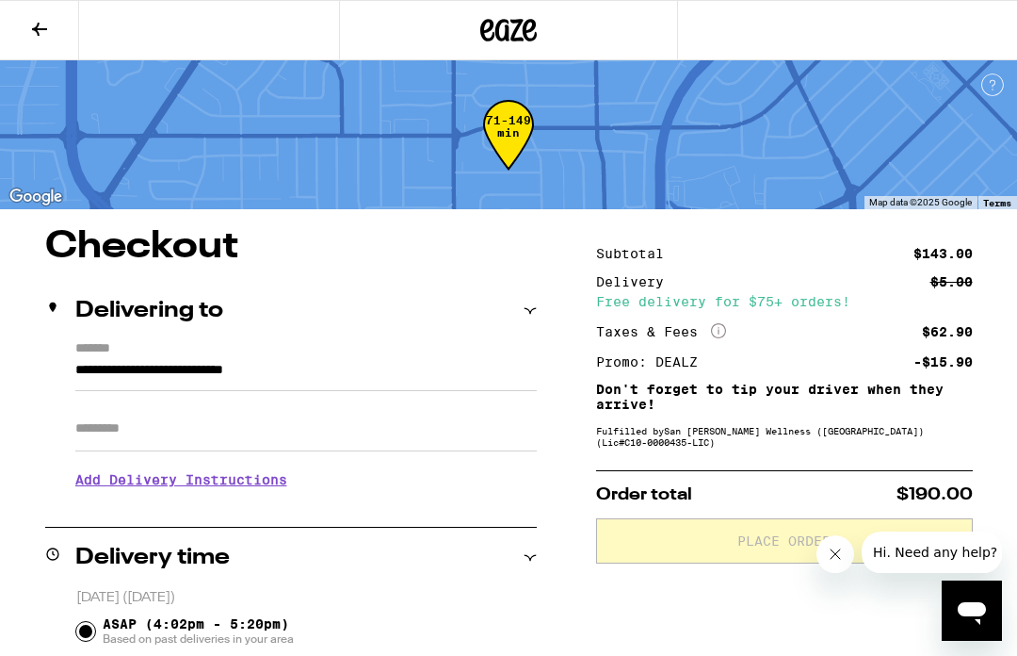
click at [49, 31] on icon at bounding box center [39, 29] width 23 height 23
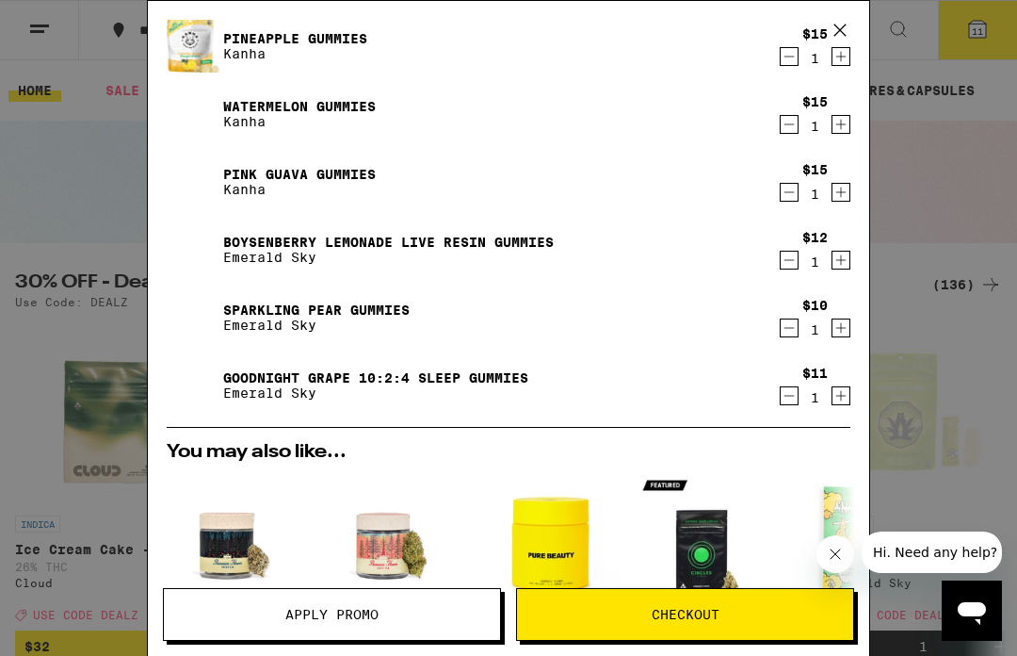
scroll to position [342, 0]
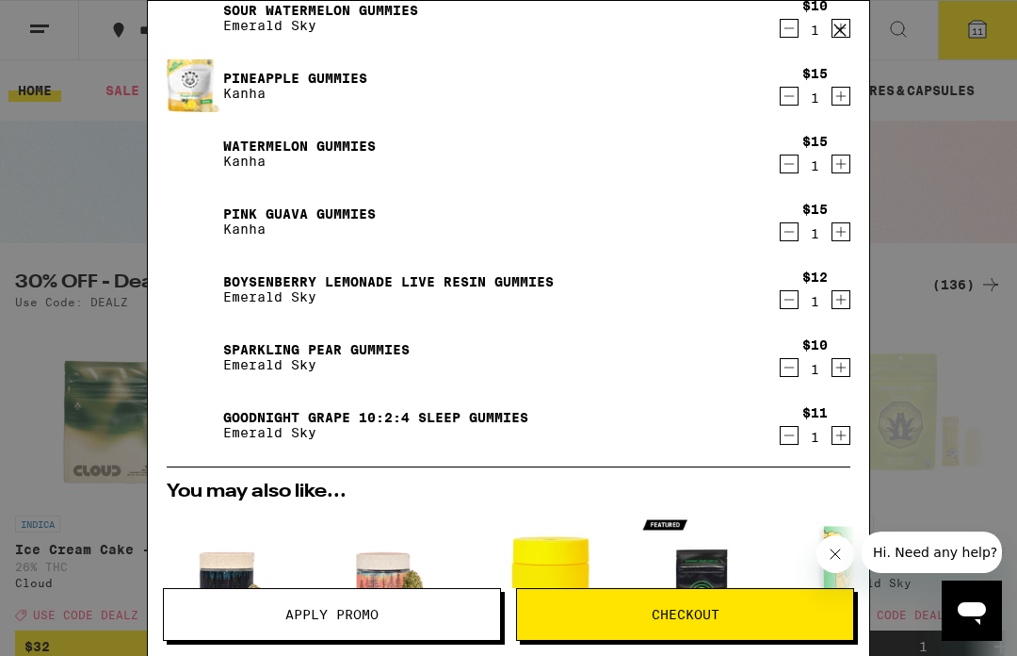
click at [790, 435] on icon "Decrement" at bounding box center [790, 435] width 10 height 0
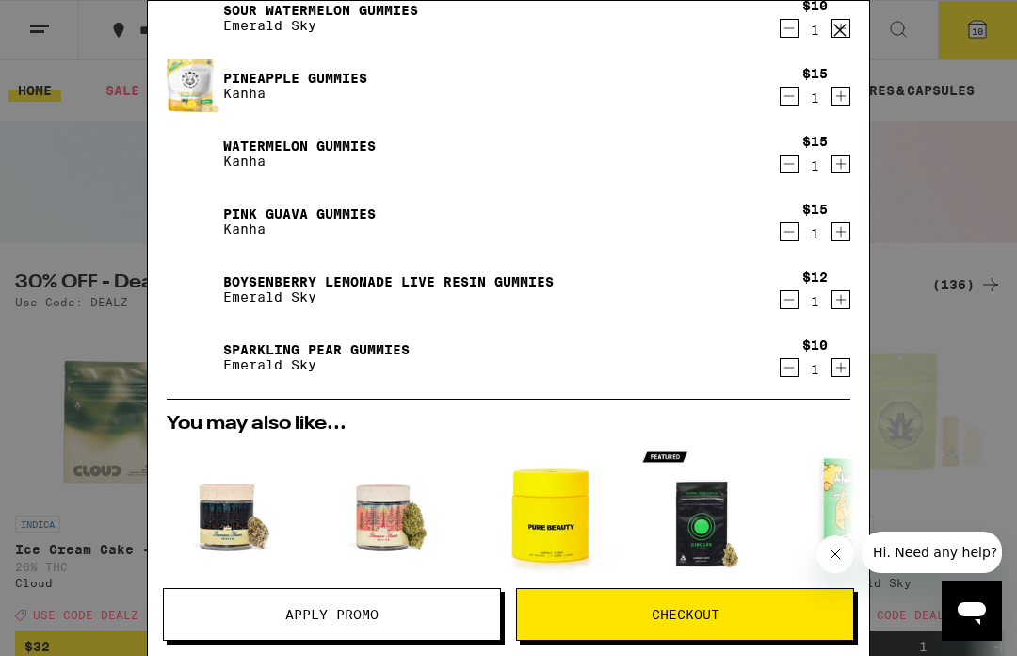
click at [786, 299] on icon "Decrement" at bounding box center [789, 299] width 17 height 23
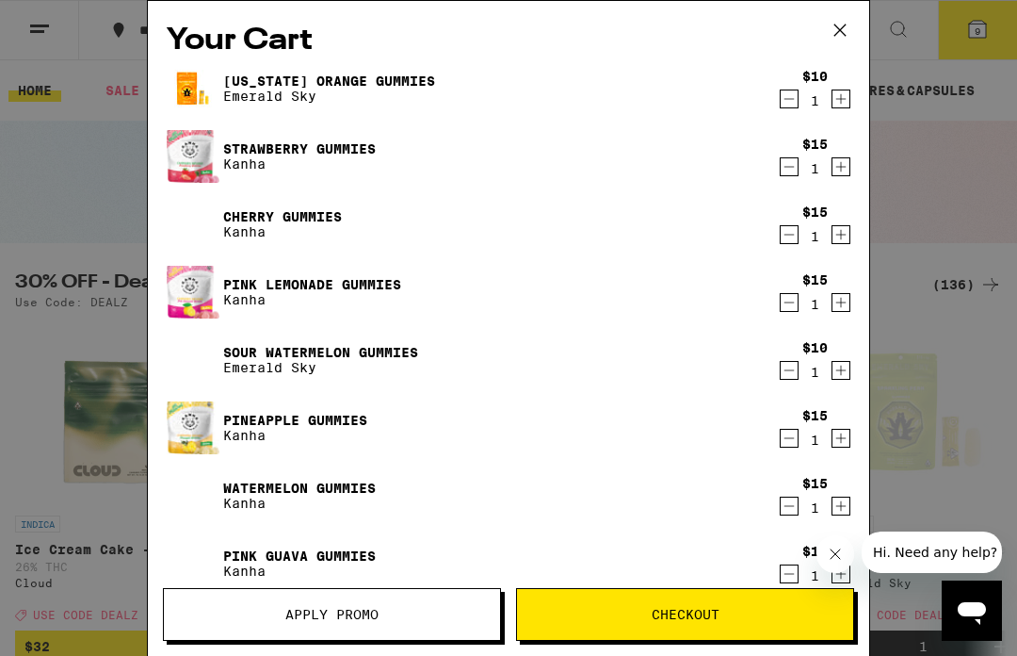
scroll to position [0, 0]
click at [849, 101] on icon "Increment" at bounding box center [841, 99] width 17 height 23
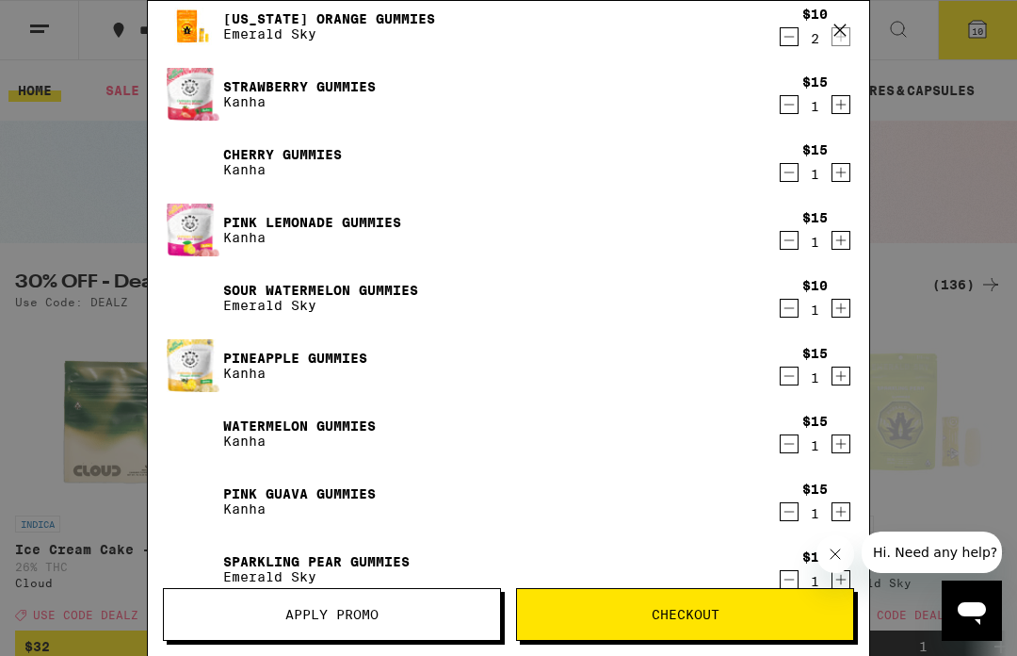
scroll to position [67, 0]
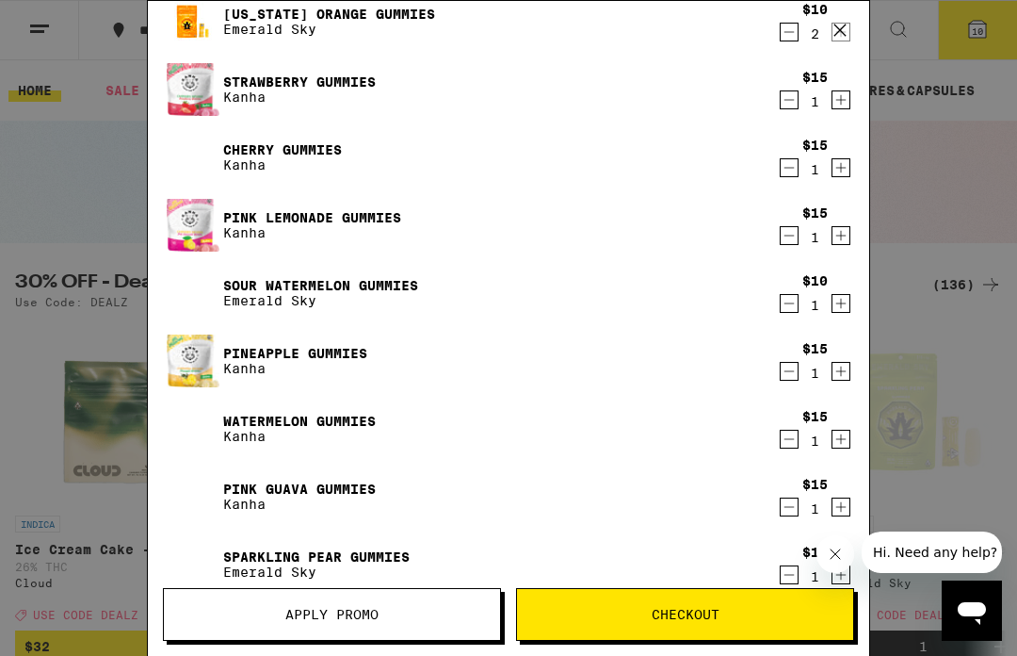
click at [845, 289] on div "$10 1" at bounding box center [815, 293] width 71 height 40
click at [844, 288] on div "$10 1" at bounding box center [815, 293] width 71 height 40
click at [839, 311] on icon "Increment" at bounding box center [841, 303] width 17 height 23
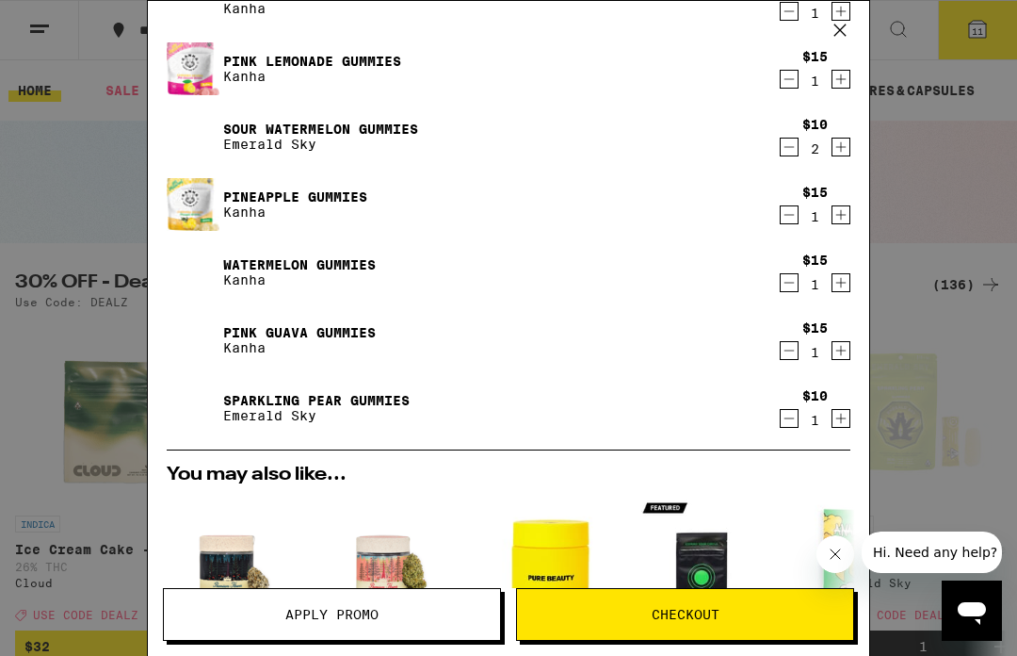
scroll to position [225, 0]
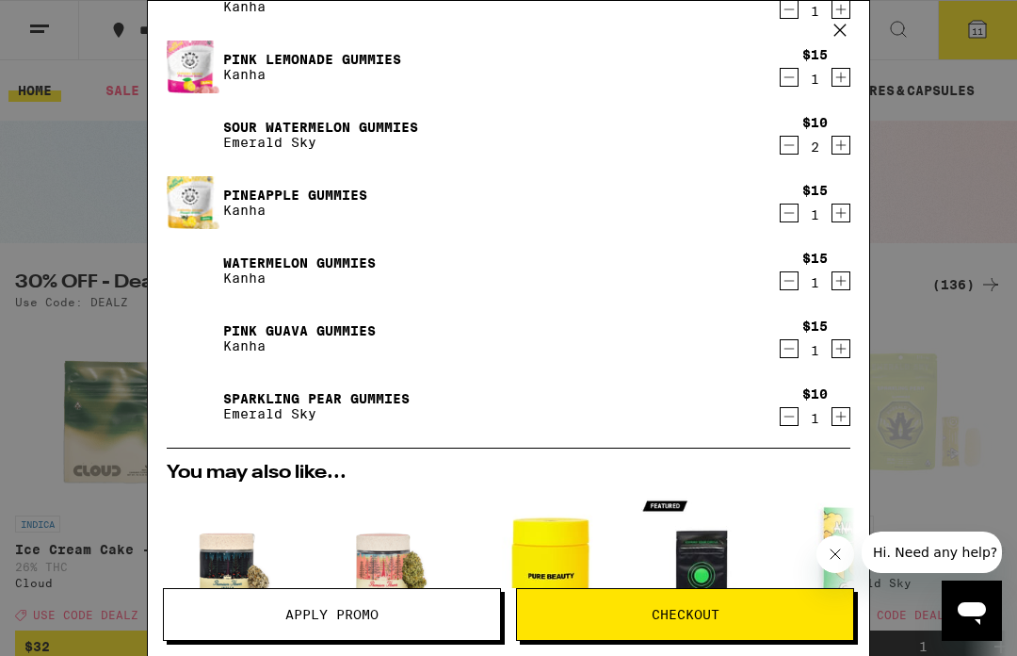
click at [847, 415] on icon "Increment" at bounding box center [841, 416] width 17 height 23
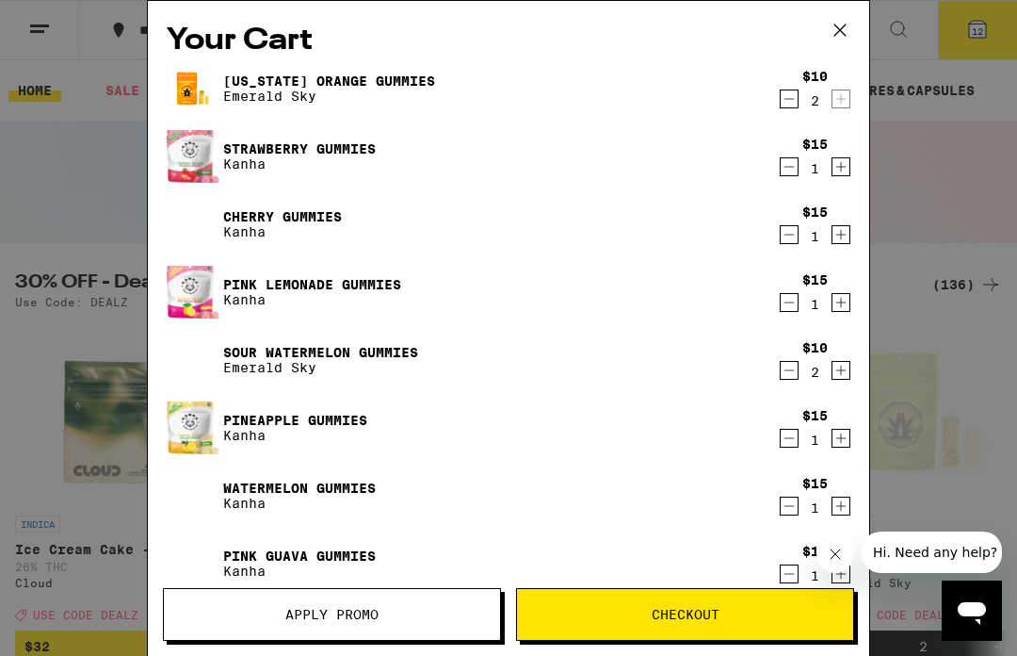
scroll to position [0, 0]
click at [690, 604] on button "Checkout" at bounding box center [685, 614] width 338 height 53
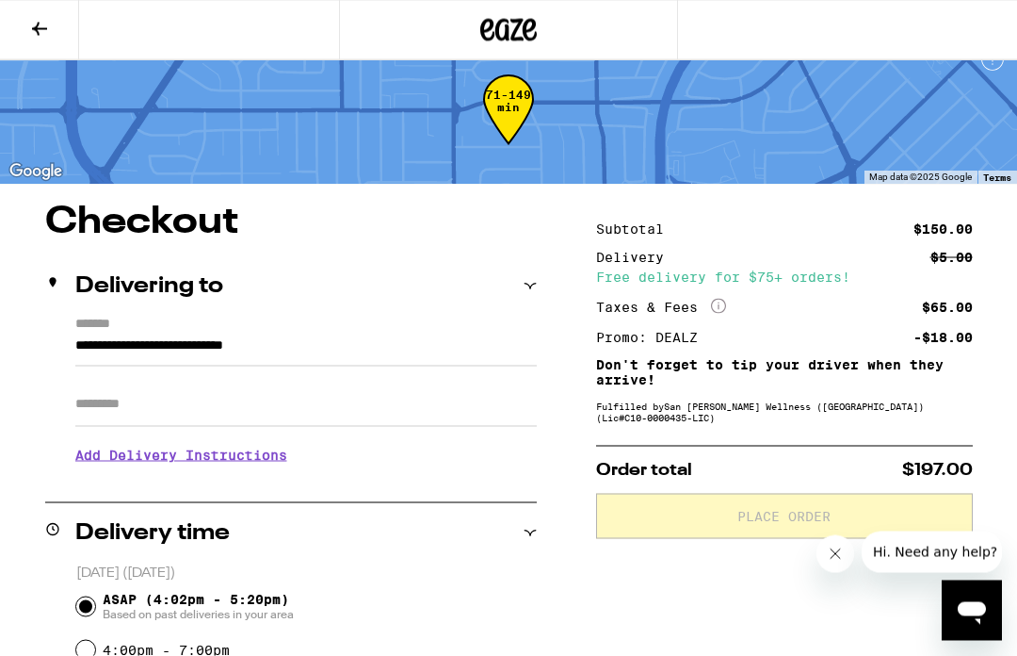
scroll to position [4, 0]
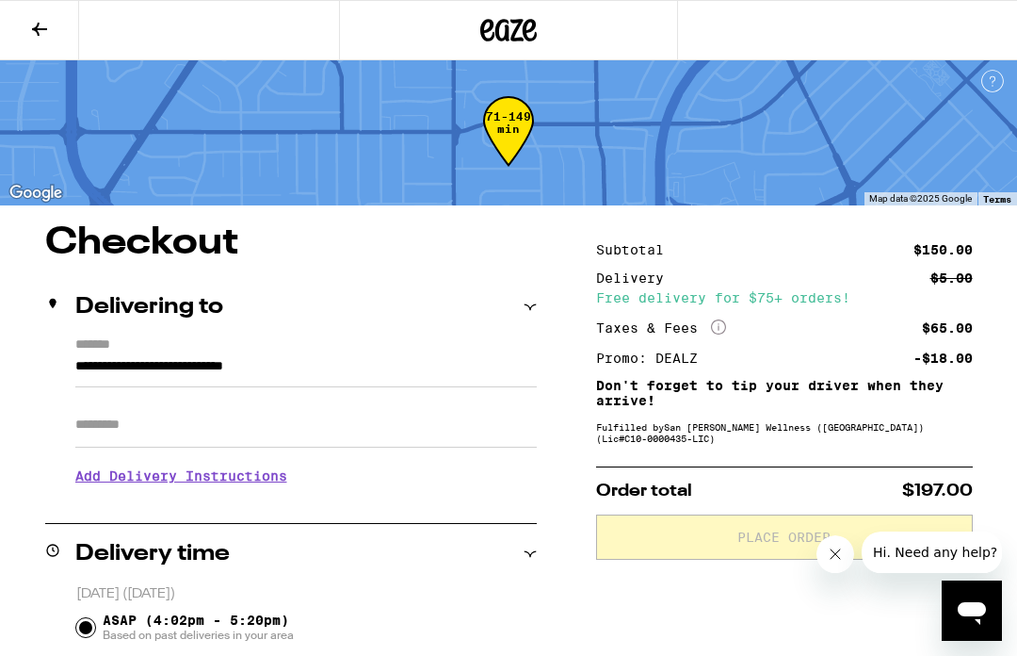
click at [46, 36] on icon at bounding box center [39, 29] width 23 height 23
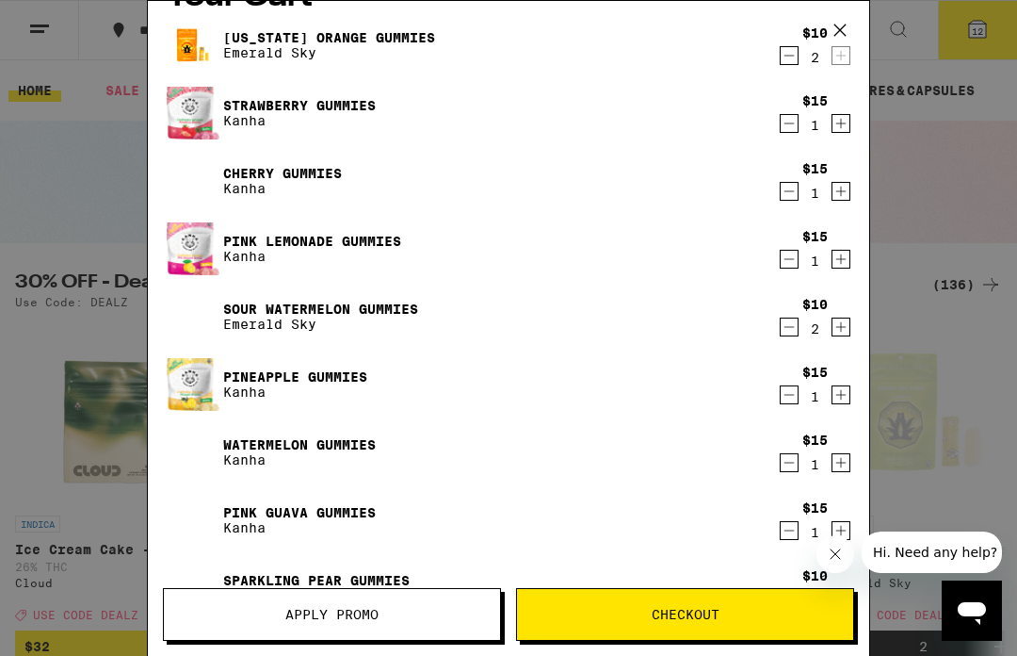
scroll to position [22, 0]
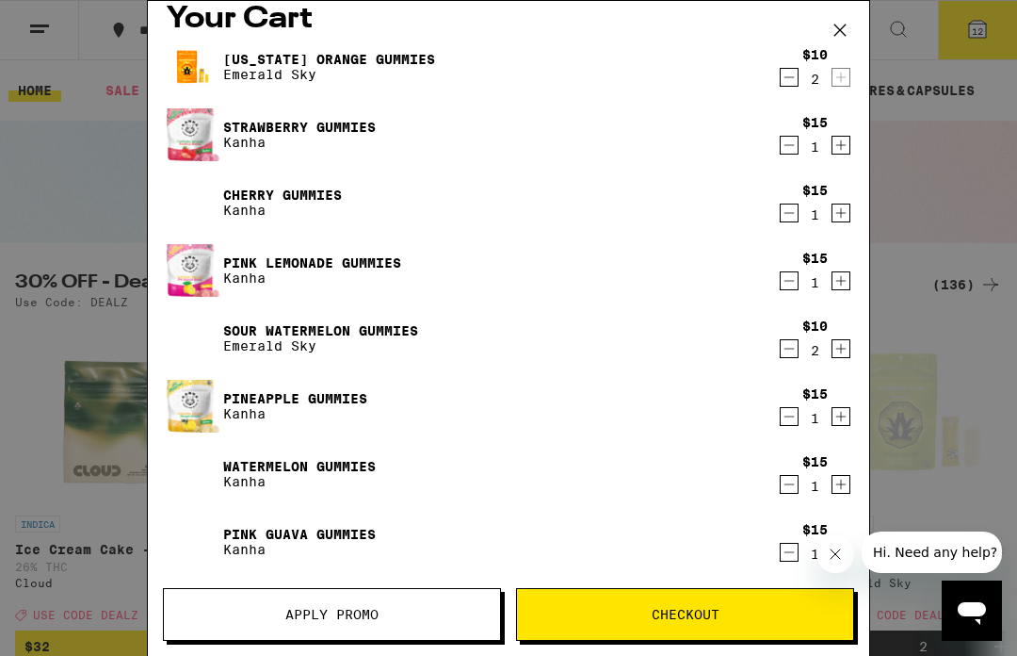
click at [849, 348] on icon "Increment" at bounding box center [841, 348] width 17 height 23
click at [842, 358] on icon "Increment" at bounding box center [841, 348] width 17 height 23
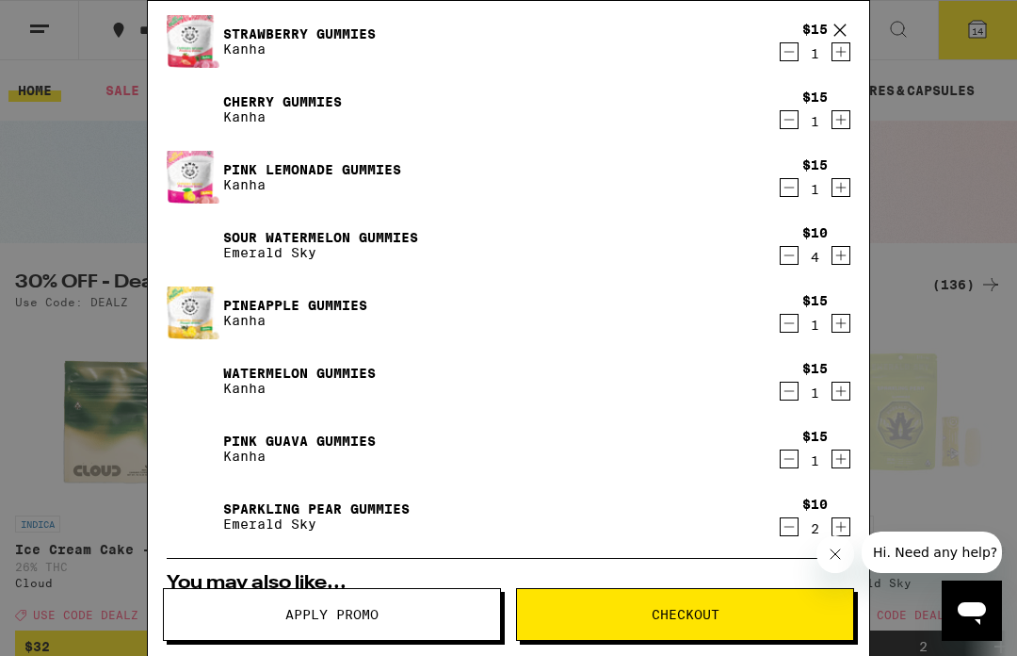
scroll to position [150, 0]
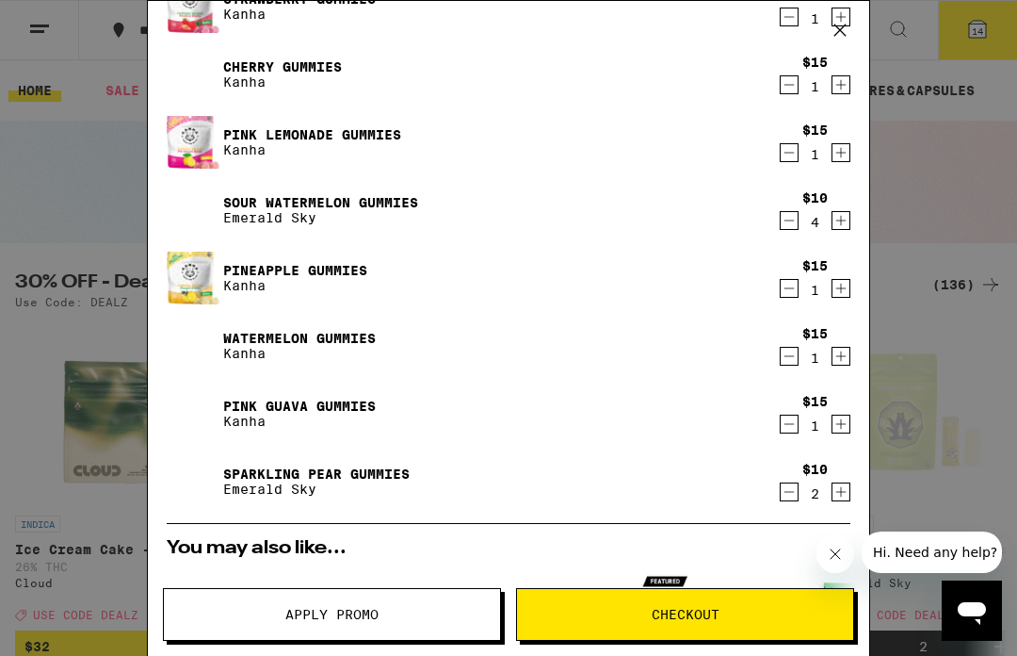
click at [841, 494] on icon "Increment" at bounding box center [841, 492] width 10 height 10
click at [849, 494] on icon "Increment" at bounding box center [841, 491] width 17 height 23
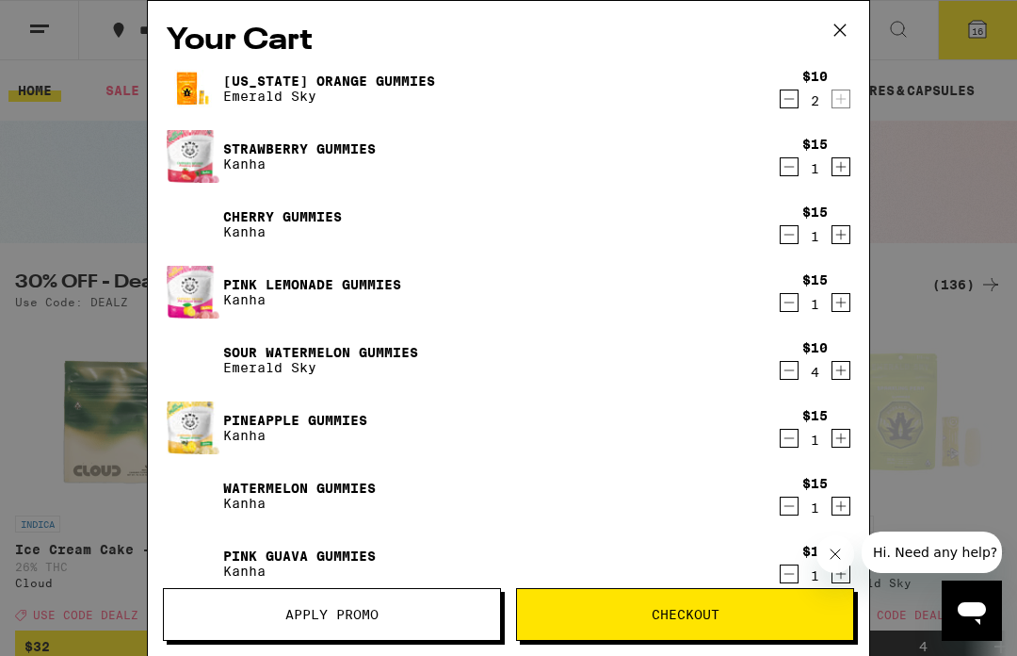
scroll to position [0, 0]
click at [714, 618] on span "Checkout" at bounding box center [686, 613] width 68 height 13
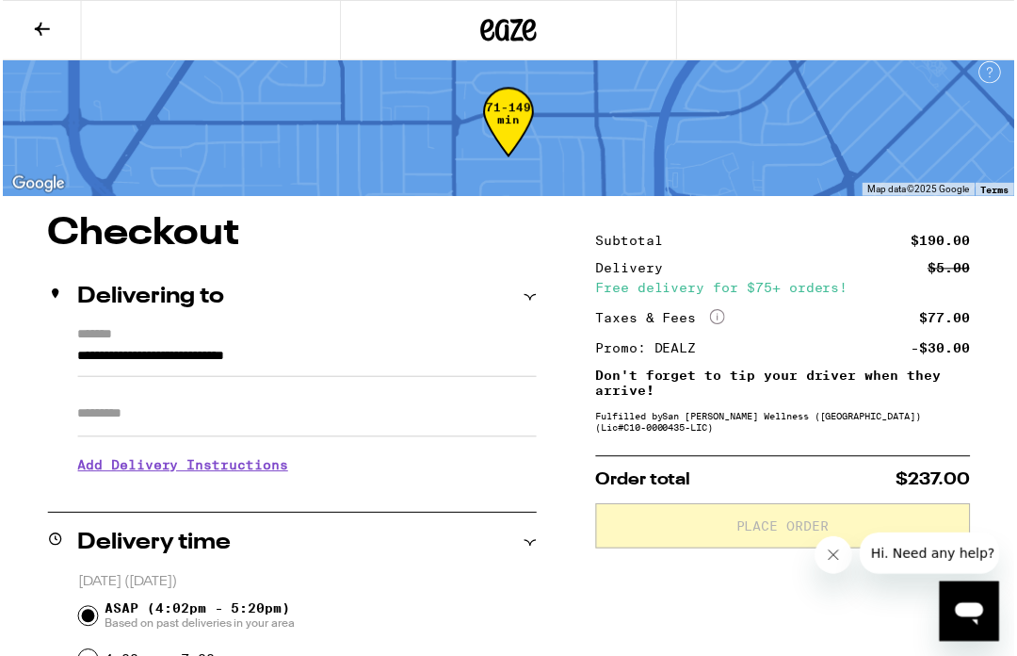
scroll to position [15, 0]
